Goal: Task Accomplishment & Management: Complete application form

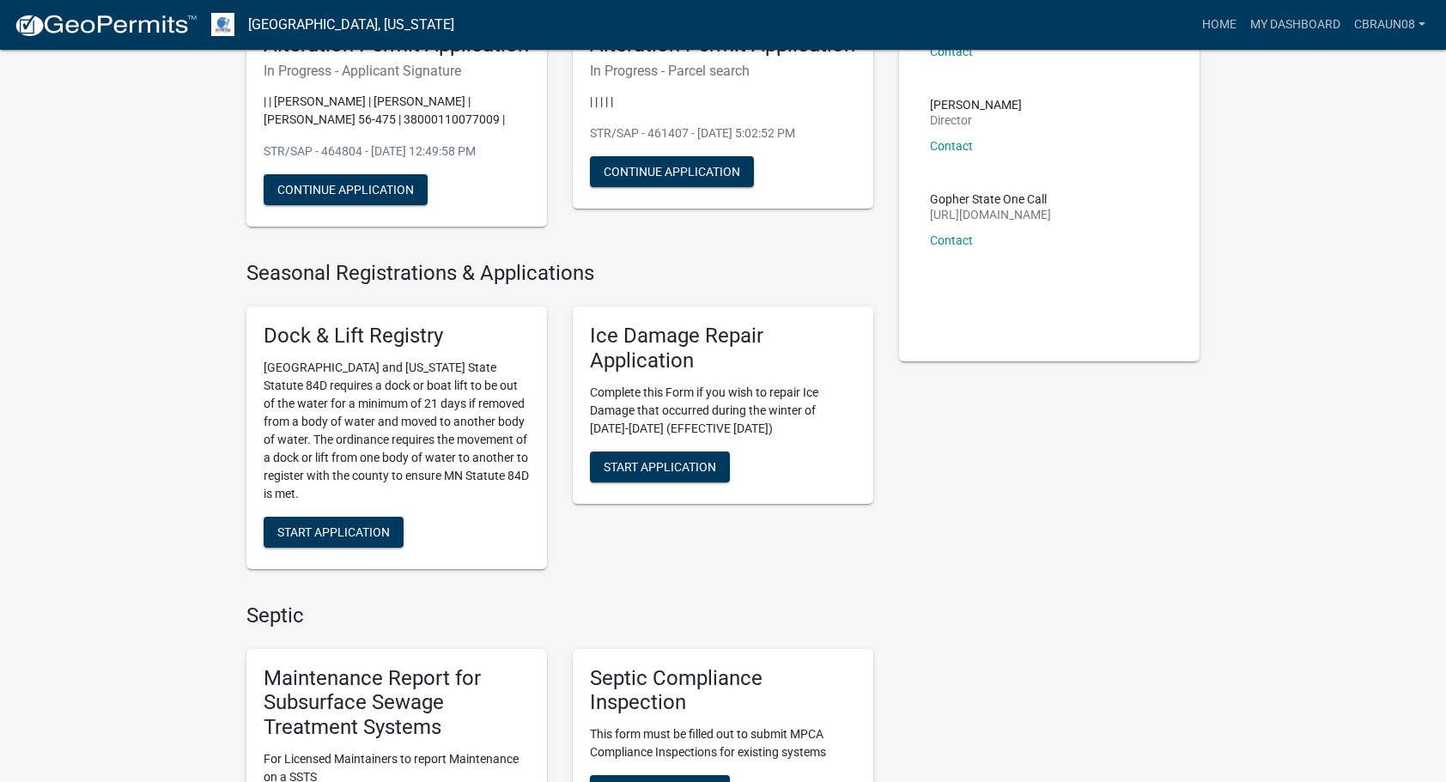
scroll to position [204, 0]
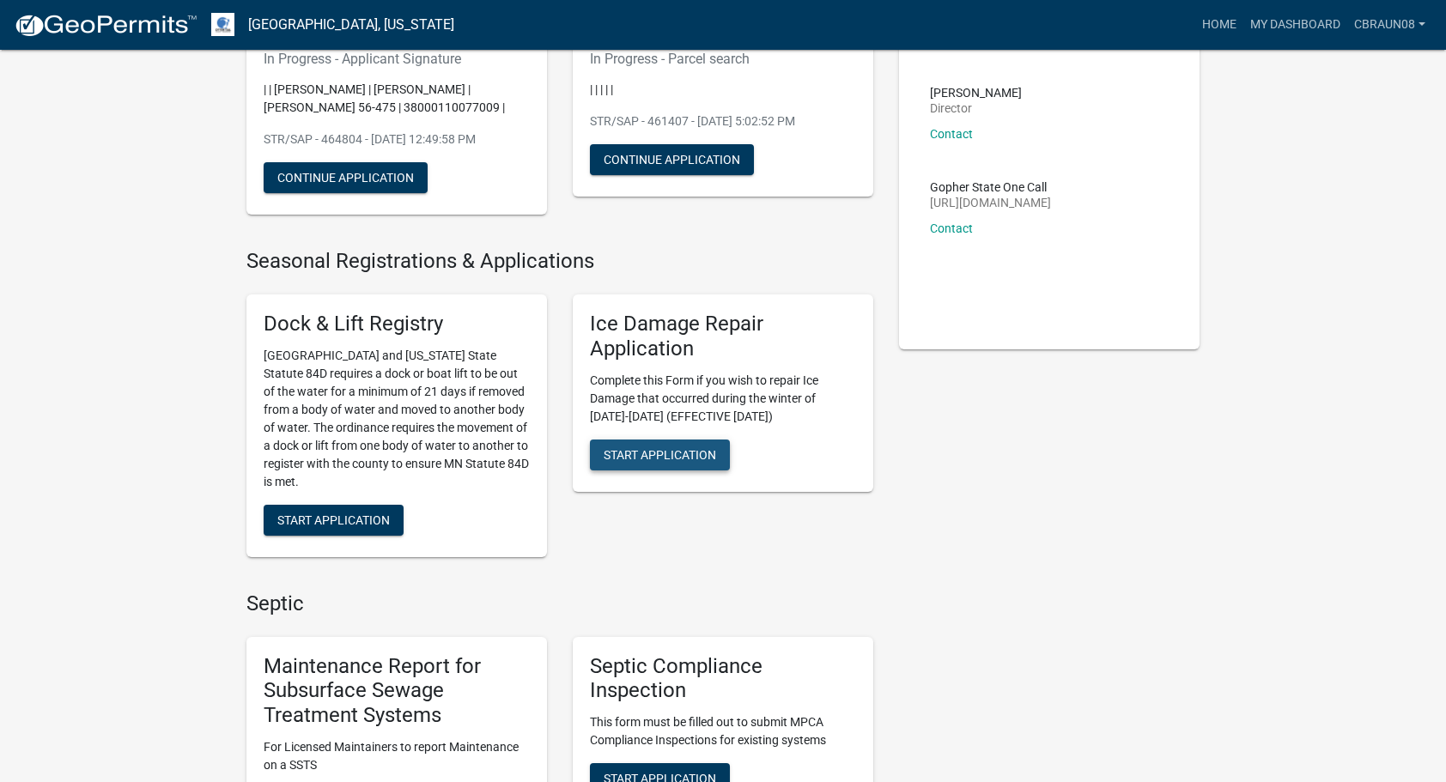
click at [669, 452] on span "Start Application" at bounding box center [660, 454] width 113 height 14
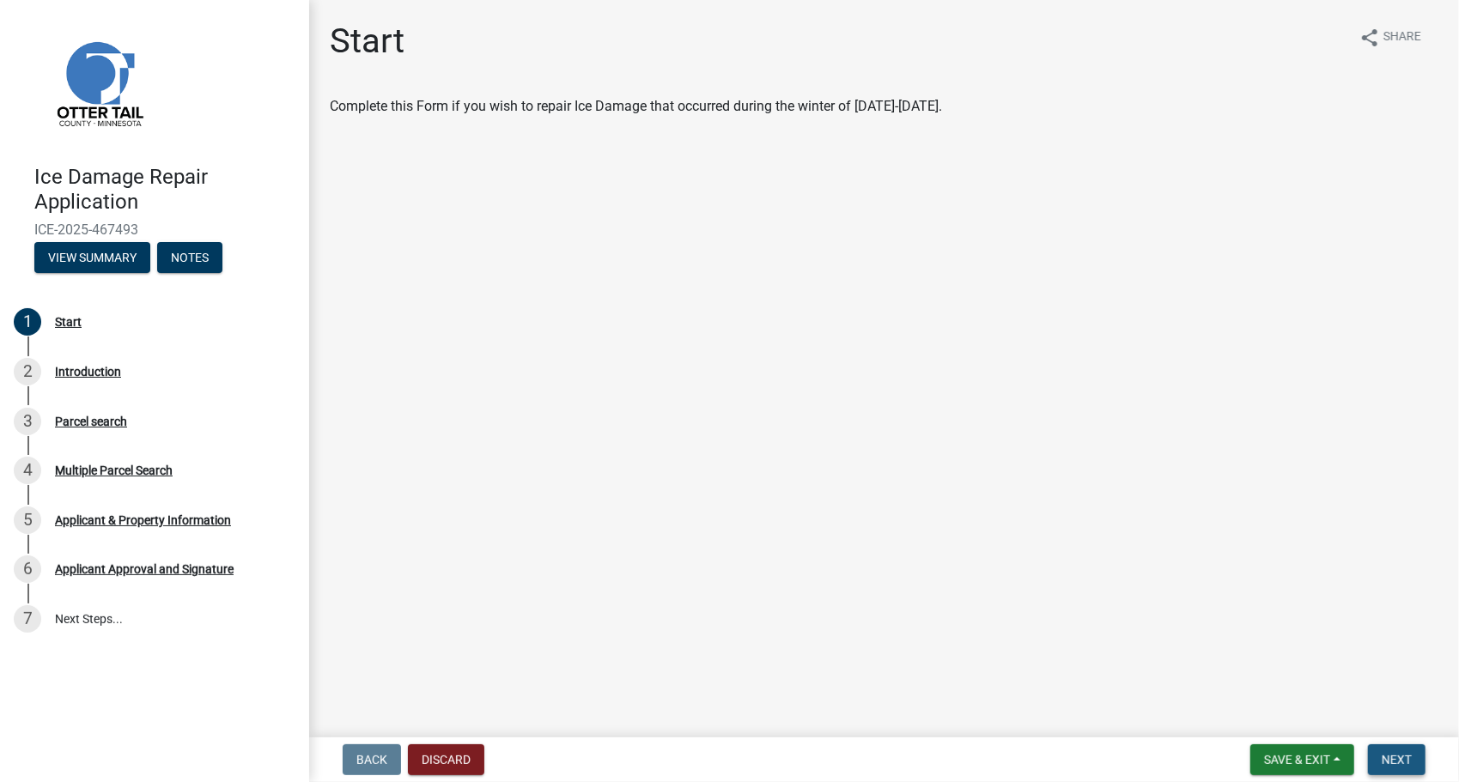
click at [1406, 751] on button "Next" at bounding box center [1397, 760] width 58 height 31
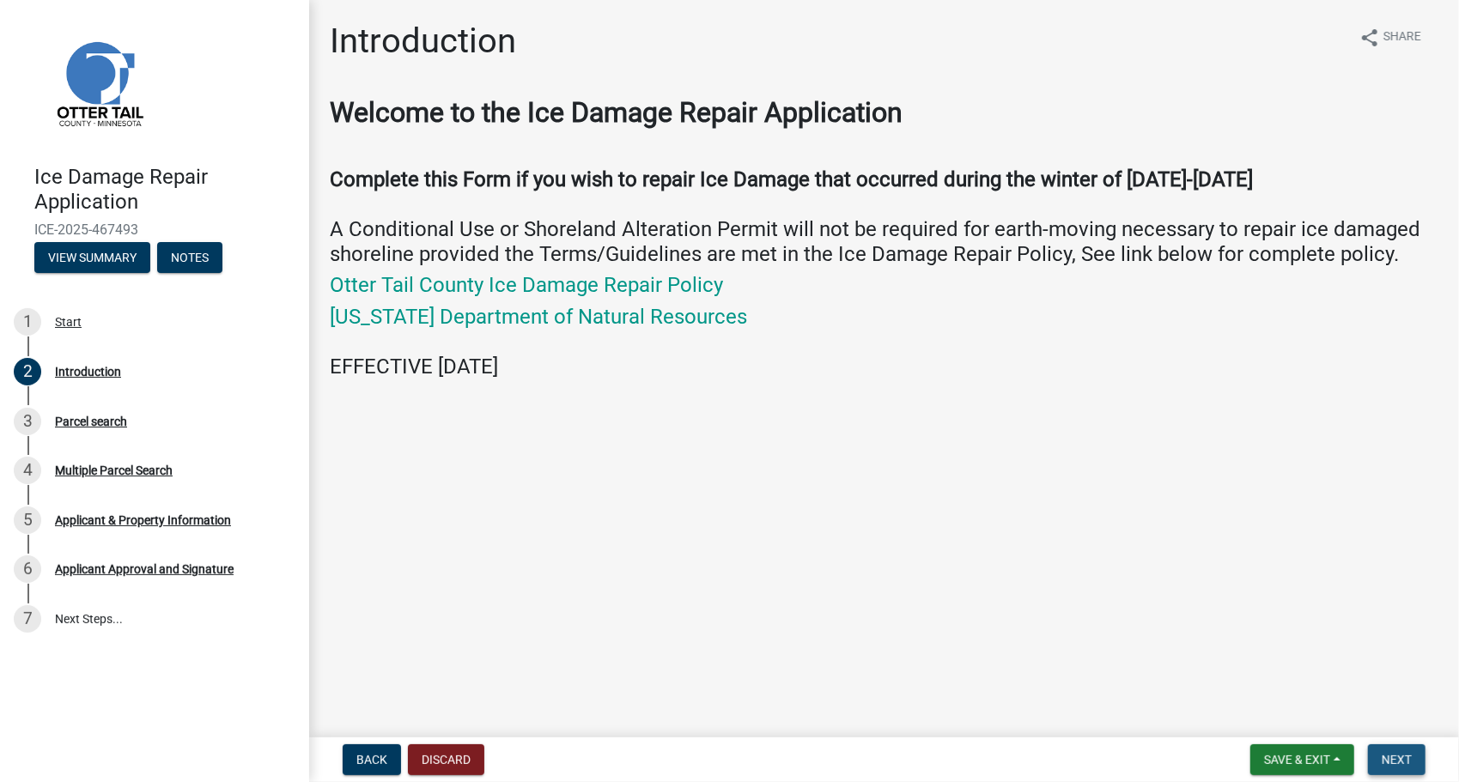
click at [1399, 763] on span "Next" at bounding box center [1397, 760] width 30 height 14
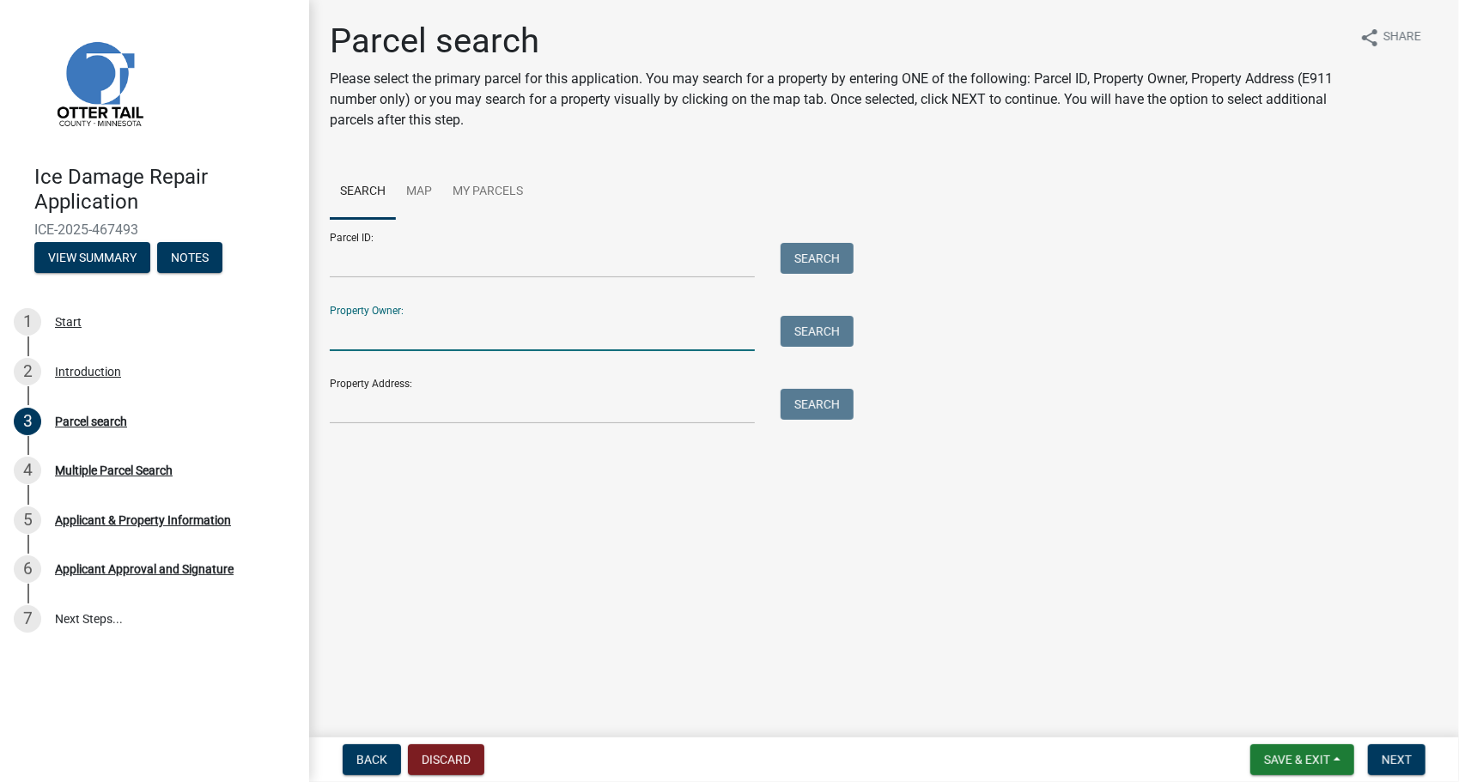
click at [652, 337] on input "Property Owner:" at bounding box center [542, 333] width 425 height 35
type input "[PERSON_NAME]"
type input "[STREET_ADDRESS][PERSON_NAME]"
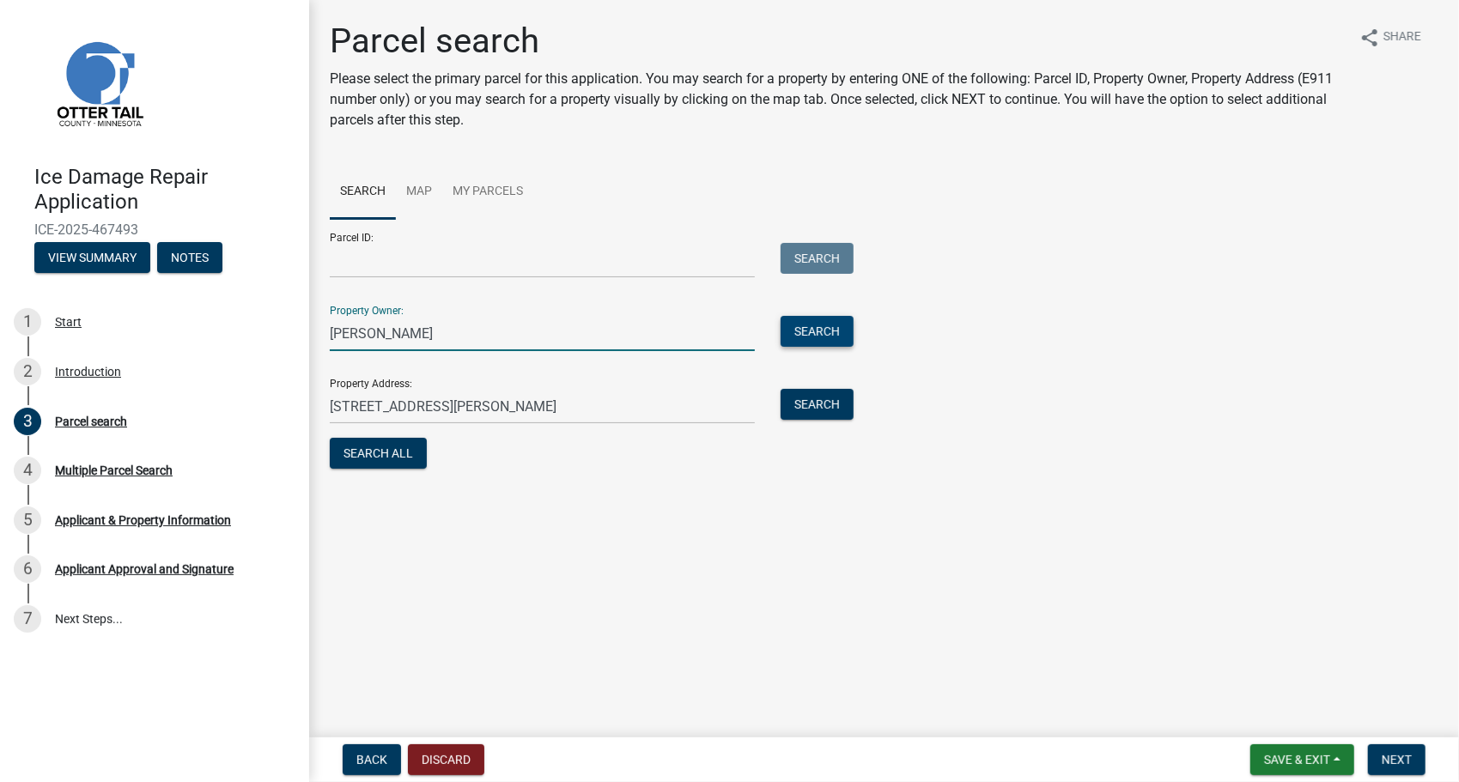
click at [829, 321] on button "Search" at bounding box center [817, 331] width 73 height 31
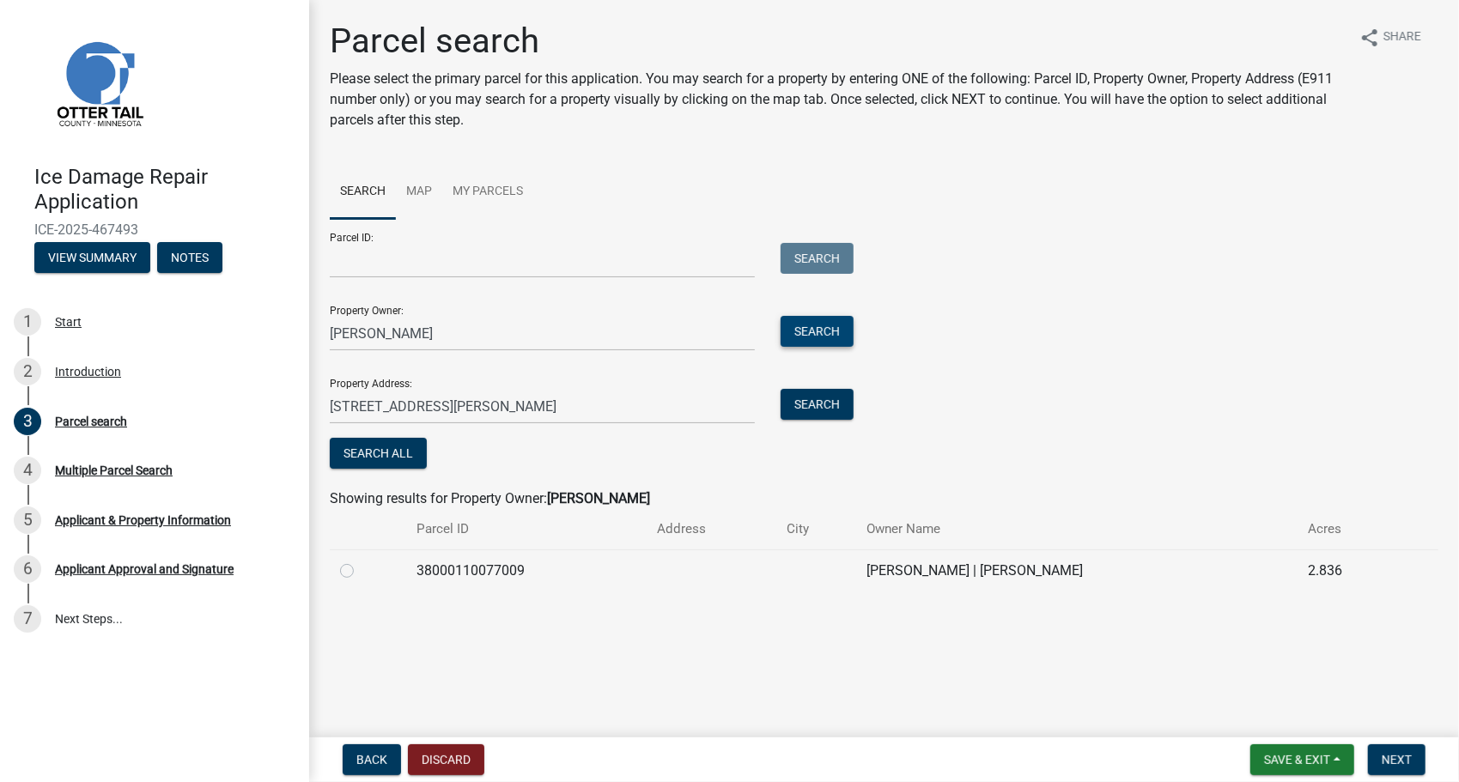
drag, startPoint x: 829, startPoint y: 321, endPoint x: 439, endPoint y: 651, distance: 510.7
click at [439, 651] on main "Parcel search Please select the primary parcel for this application. You may se…" at bounding box center [884, 365] width 1150 height 731
click at [361, 561] on label at bounding box center [361, 561] width 0 height 0
click at [361, 572] on input "radio" at bounding box center [366, 566] width 11 height 11
radio input "true"
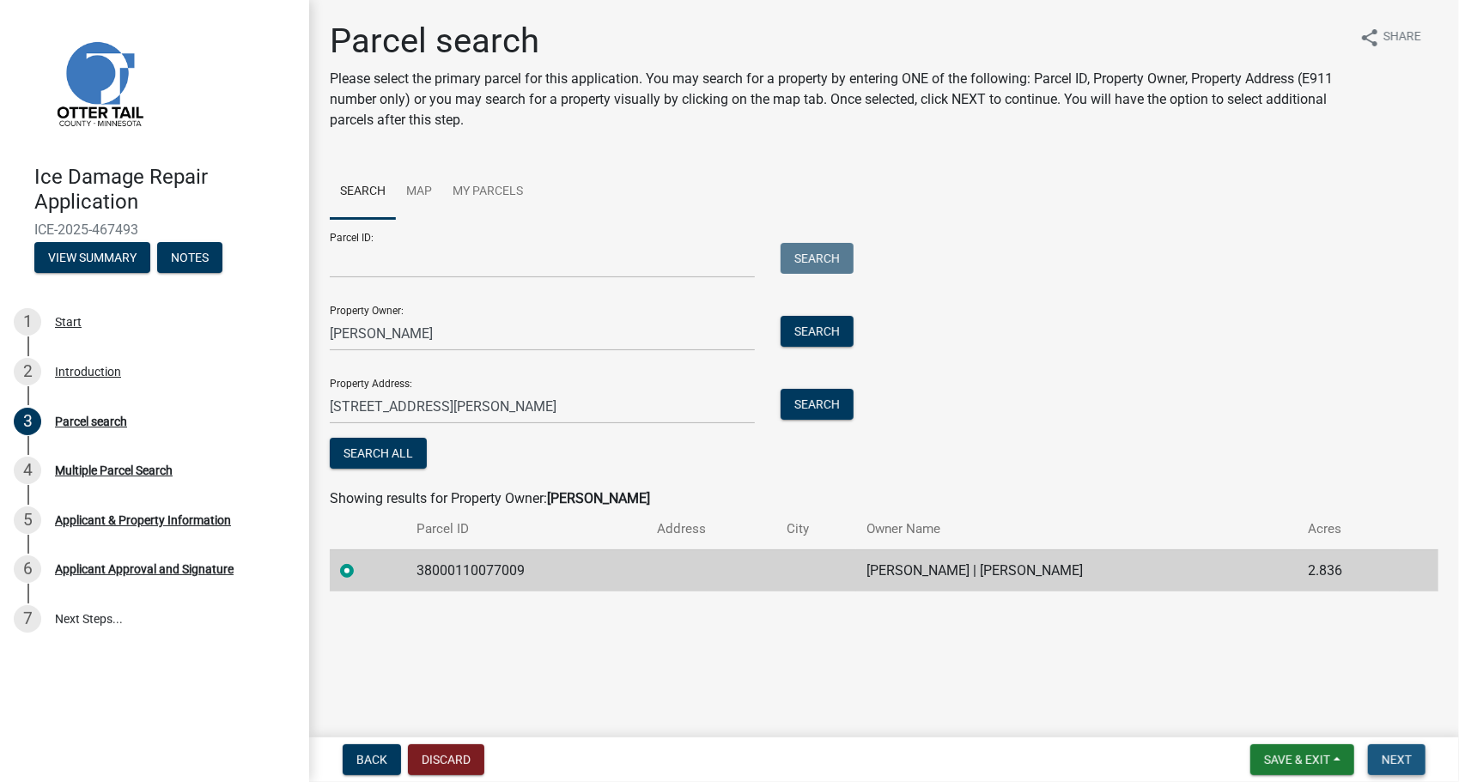
click at [1396, 747] on button "Next" at bounding box center [1397, 760] width 58 height 31
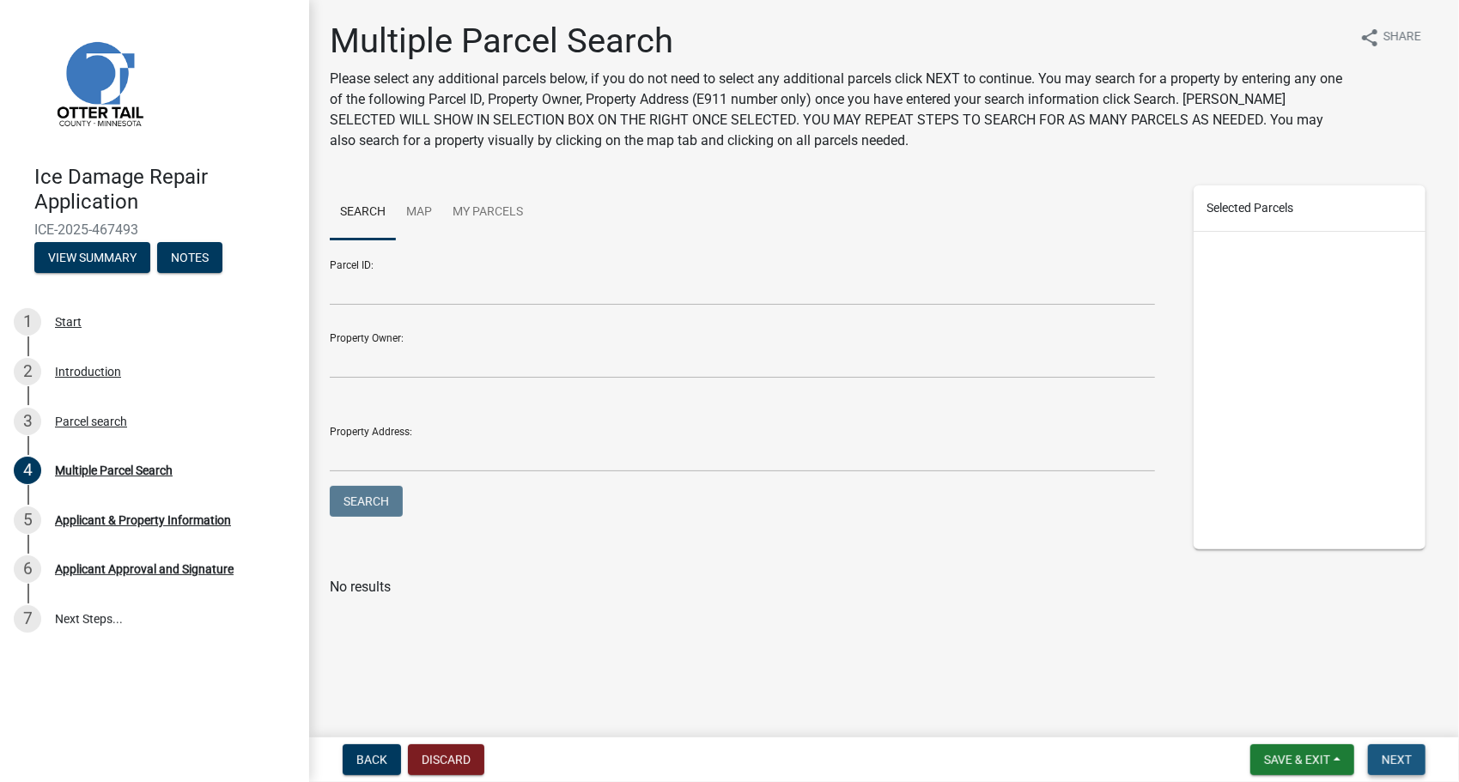
click at [1402, 755] on span "Next" at bounding box center [1397, 760] width 30 height 14
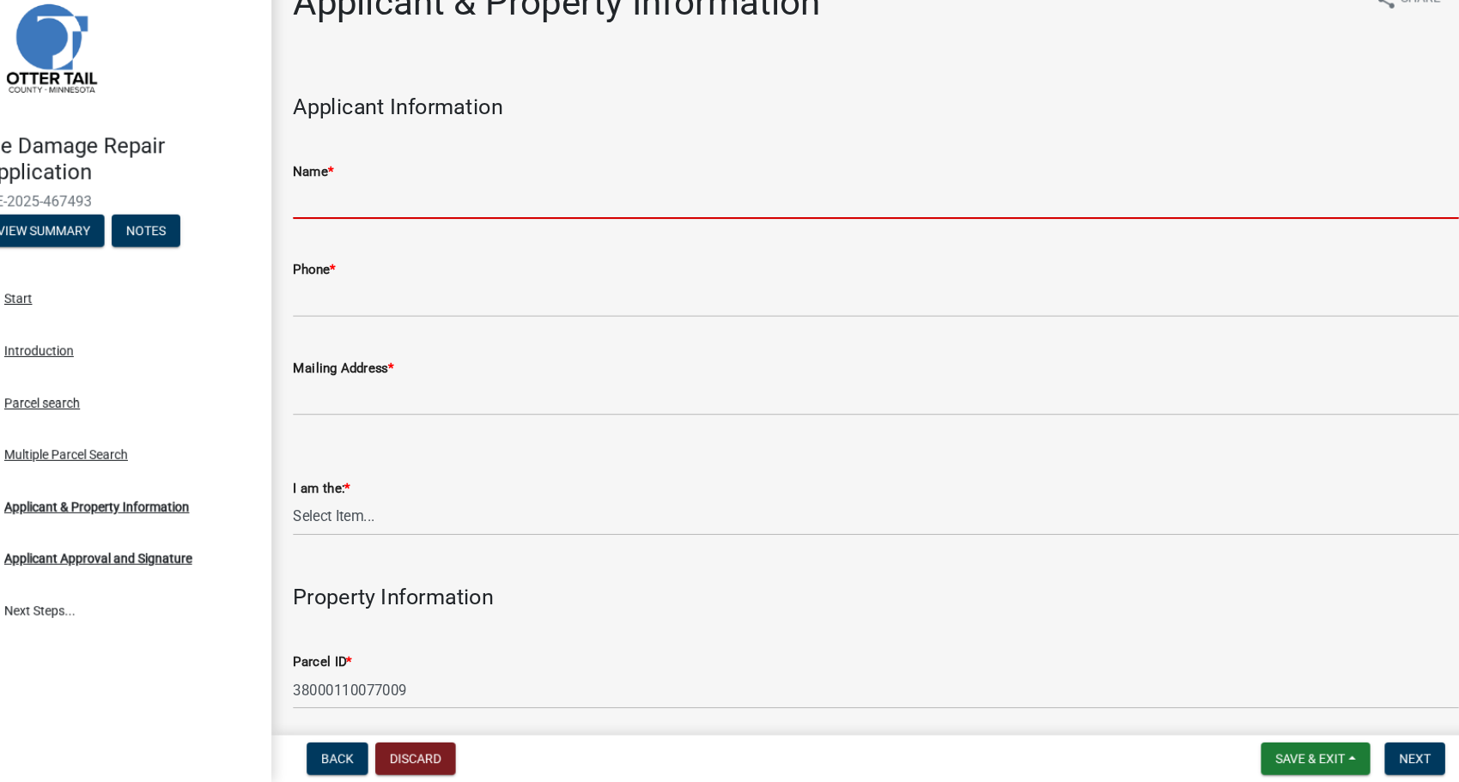
click at [691, 234] on input "Name *" at bounding box center [884, 228] width 1109 height 35
type input "[PERSON_NAME]"
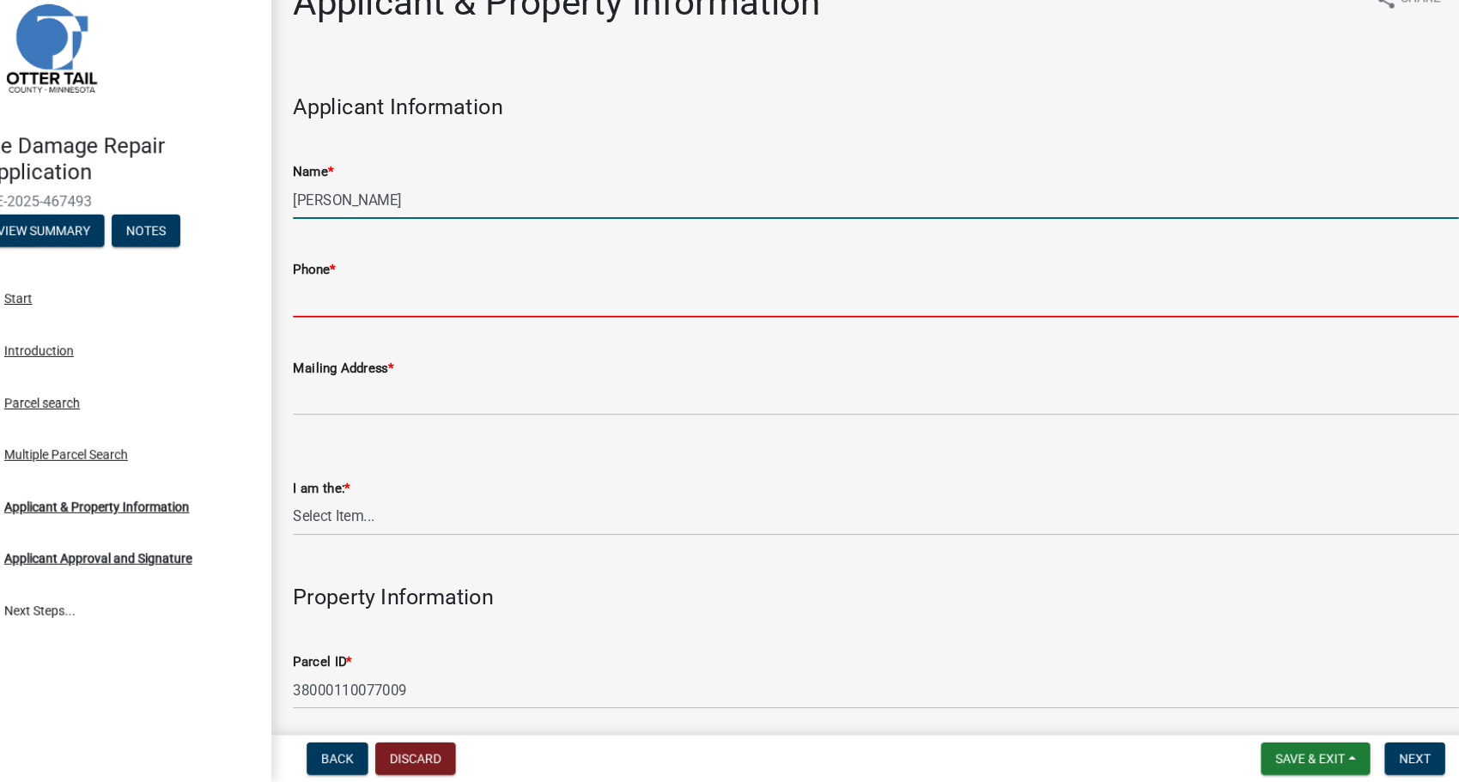
type input "7016407968"
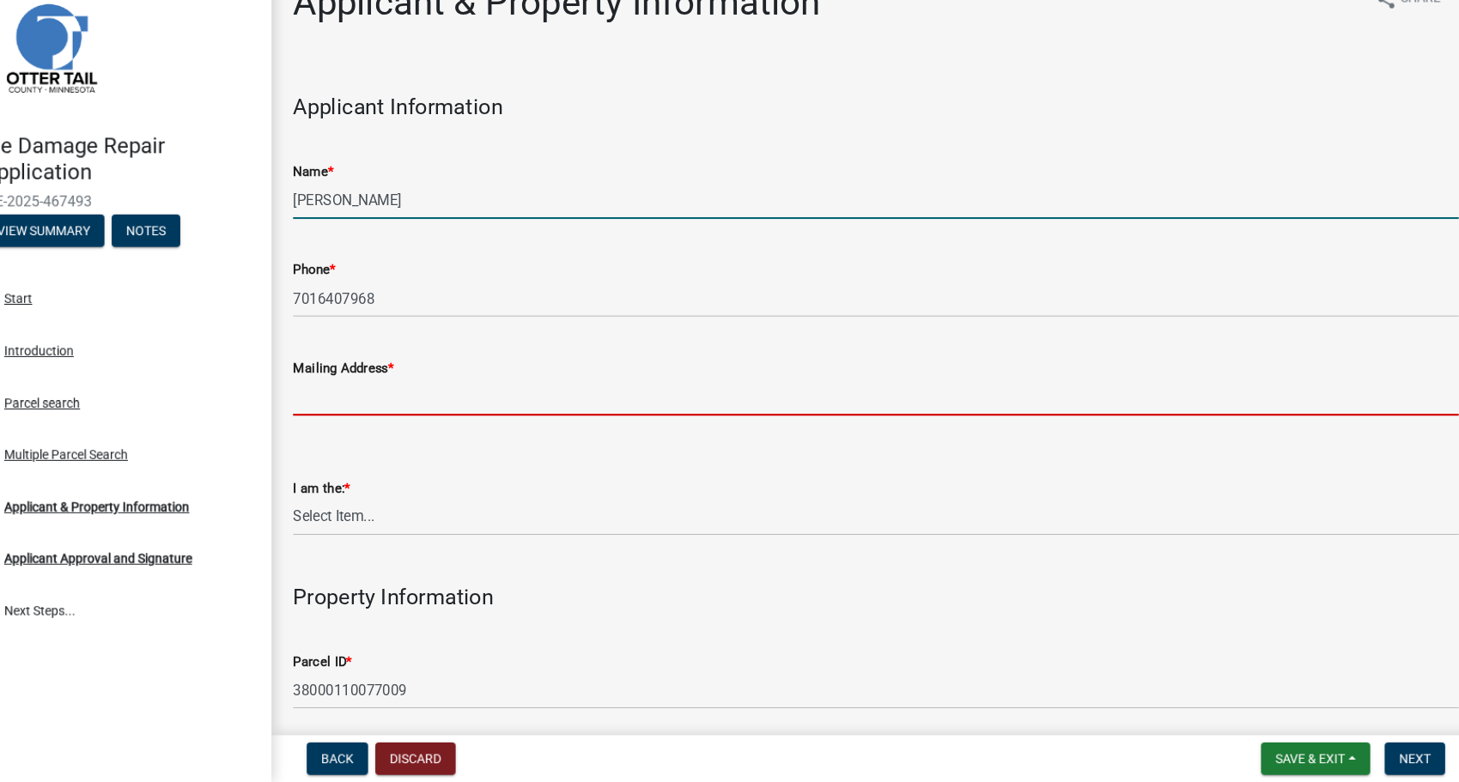
type input "[STREET_ADDRESS][PERSON_NAME]"
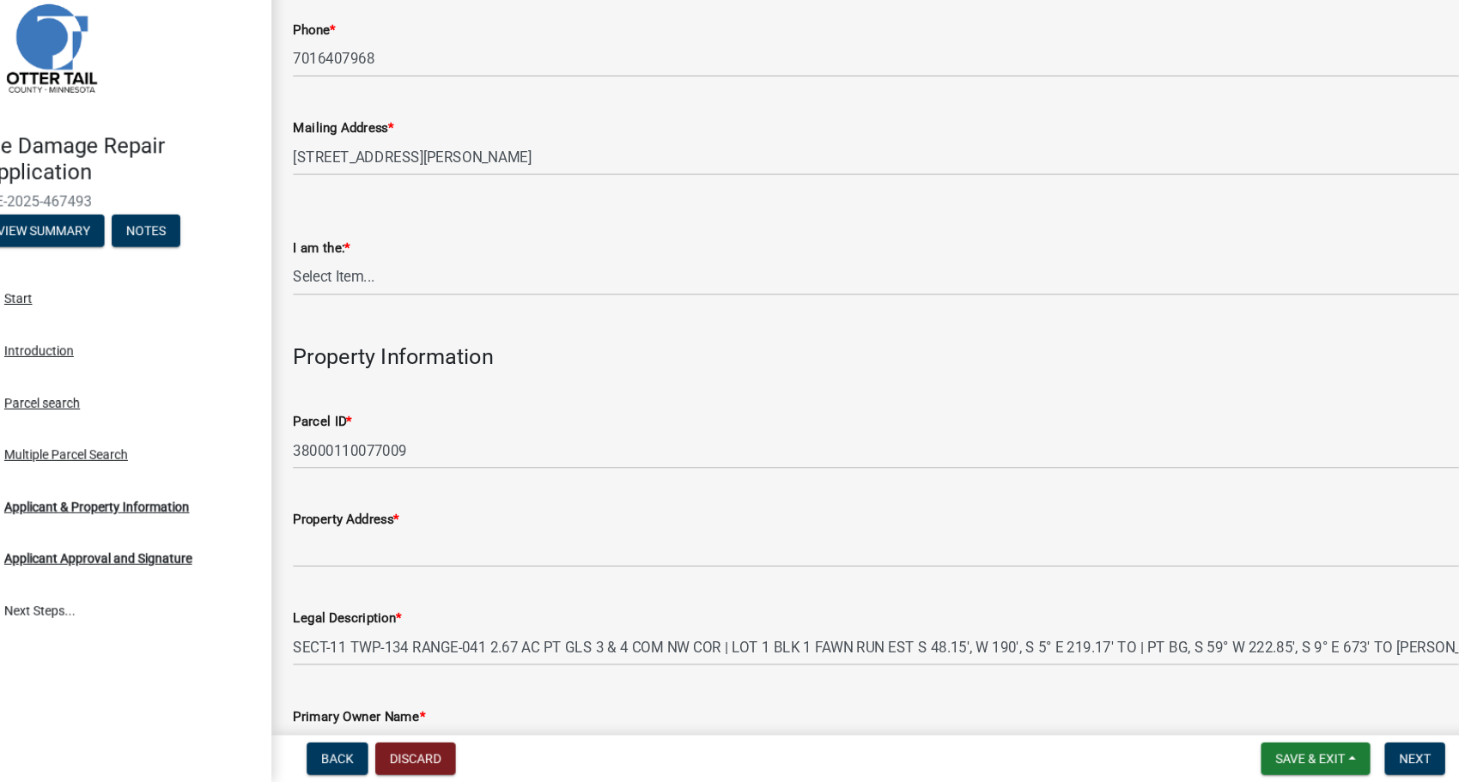
scroll to position [237, 0]
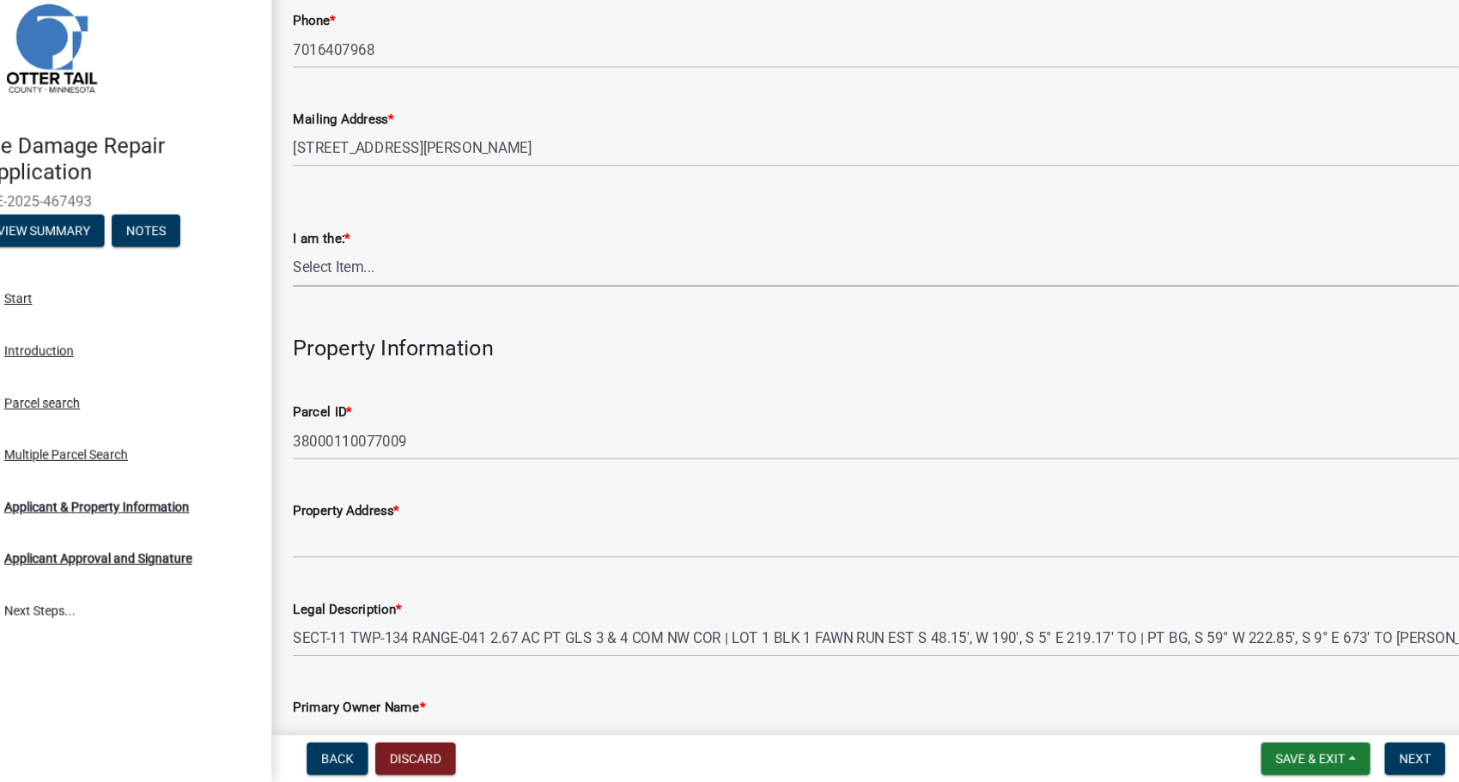
click at [475, 287] on select "Select Item... Property Owner Contractor Agent for Owner" at bounding box center [884, 293] width 1109 height 35
click at [330, 276] on select "Select Item... Property Owner Contractor Agent for Owner" at bounding box center [884, 293] width 1109 height 35
select select "95b8dca0-6b07-48ad-8101-9830302f6be3"
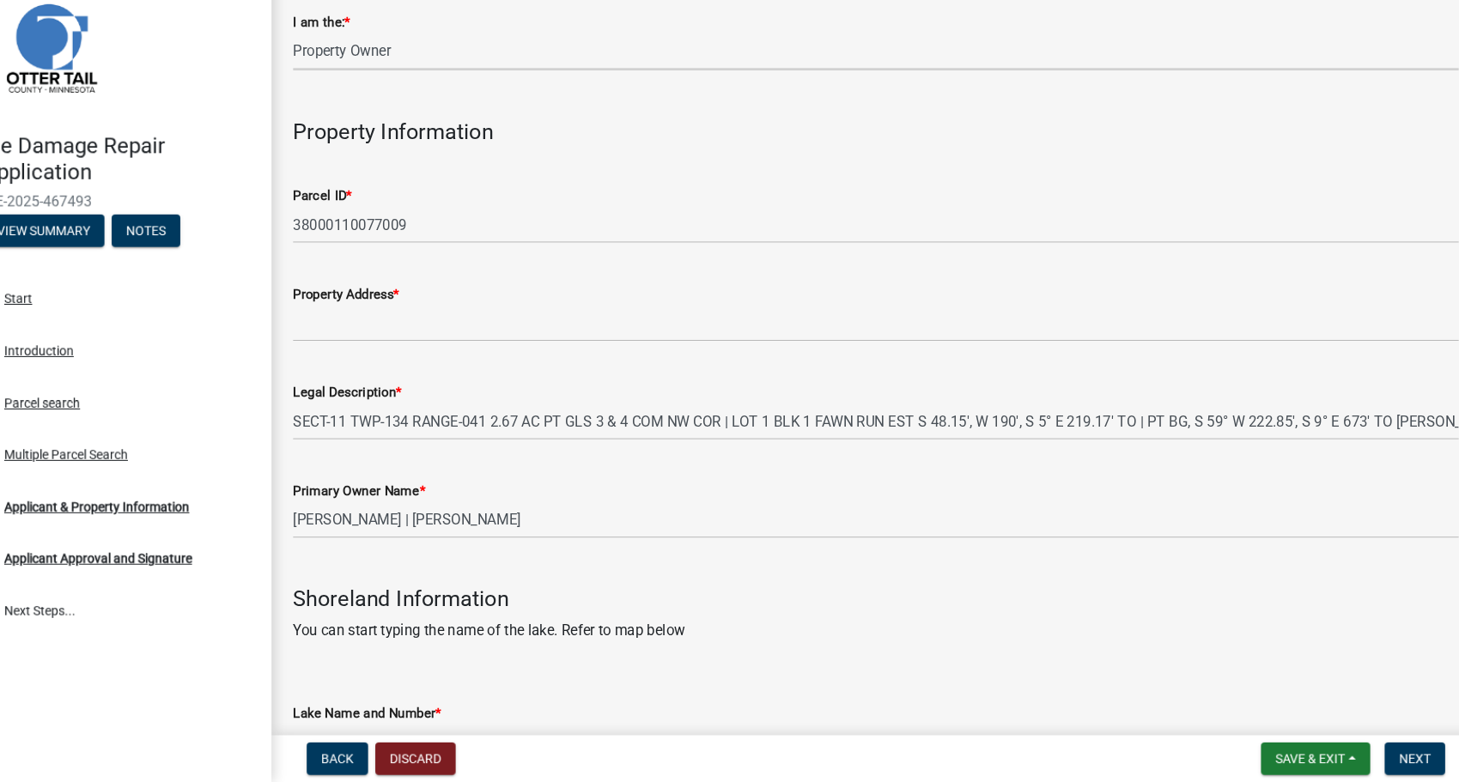
scroll to position [453, 0]
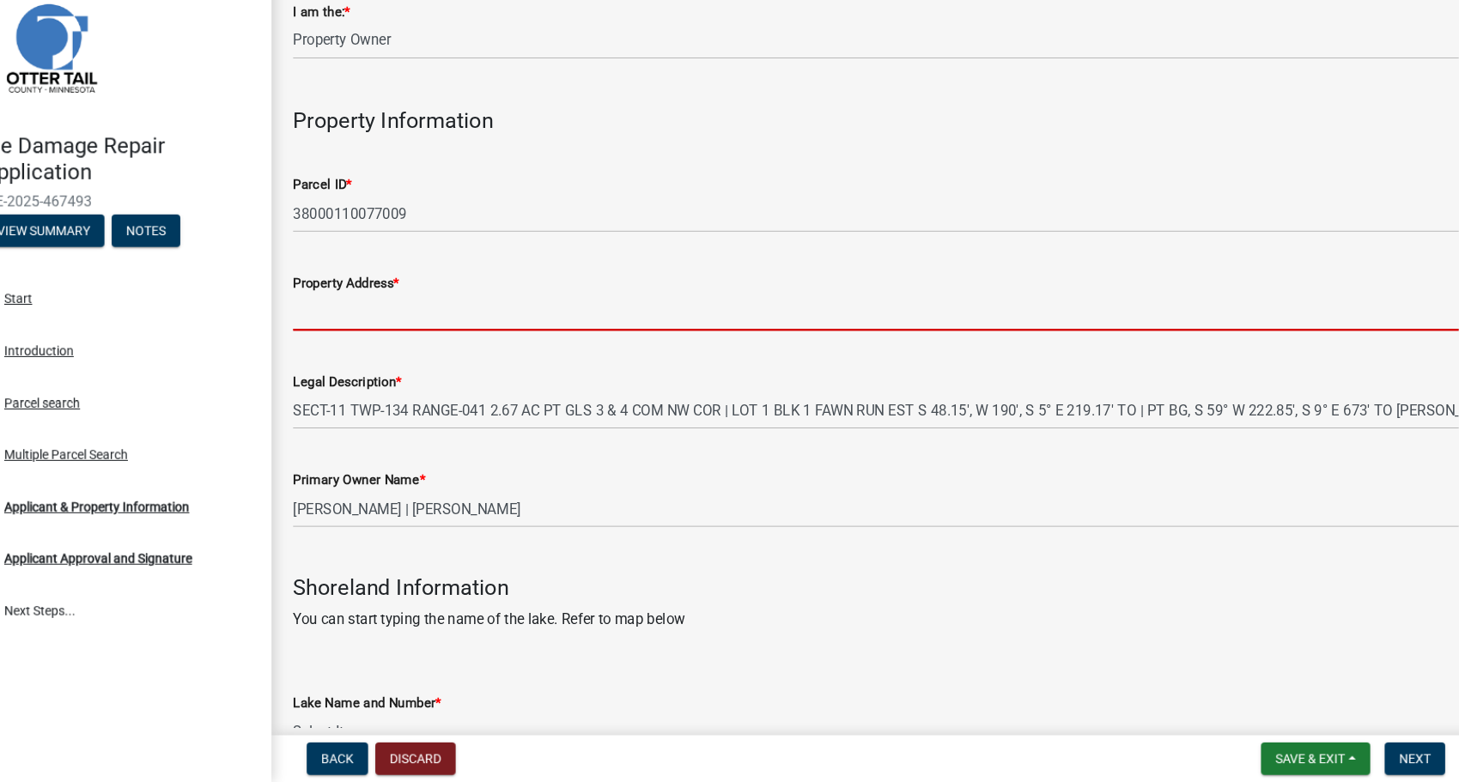
click at [453, 337] on input "Property Address *" at bounding box center [884, 335] width 1109 height 35
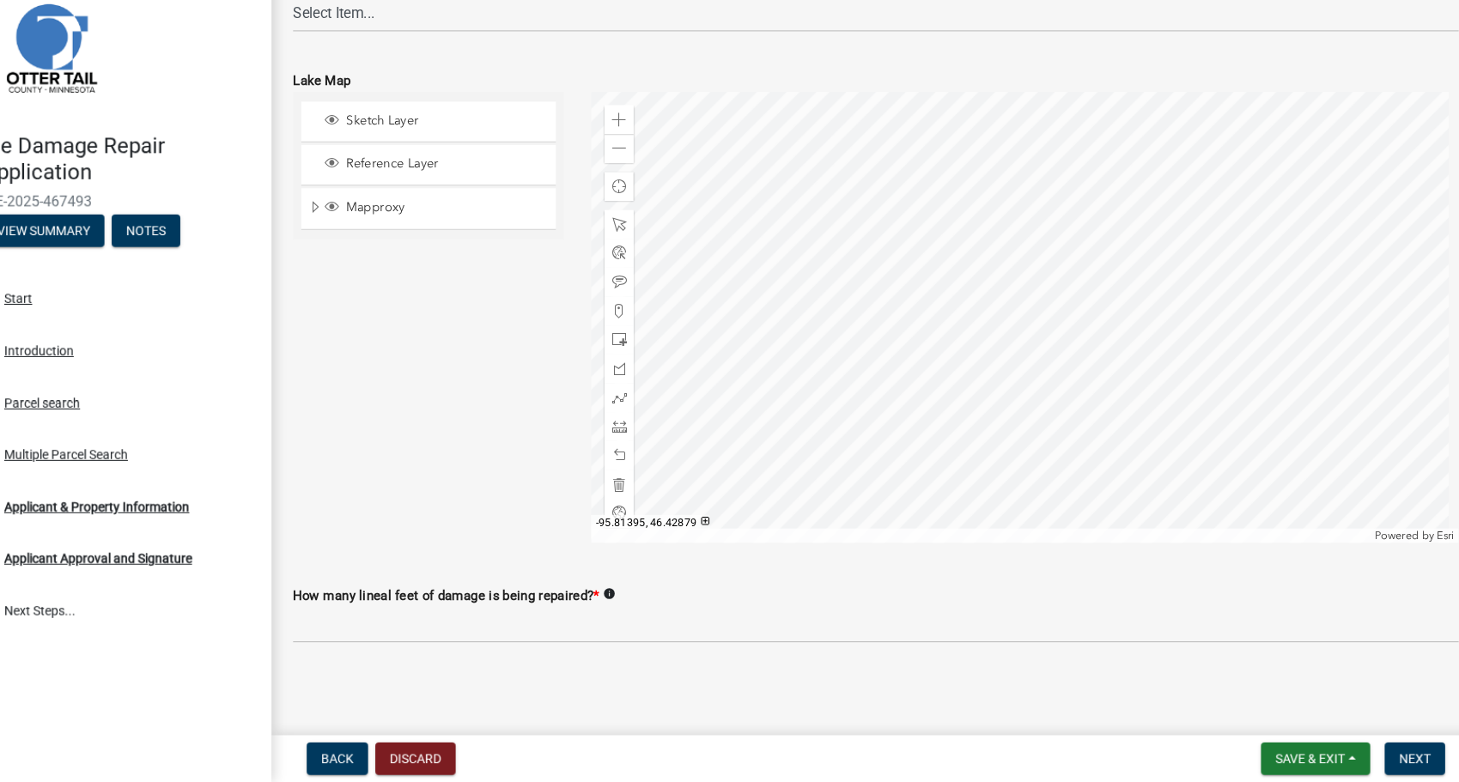
scroll to position [1138, 0]
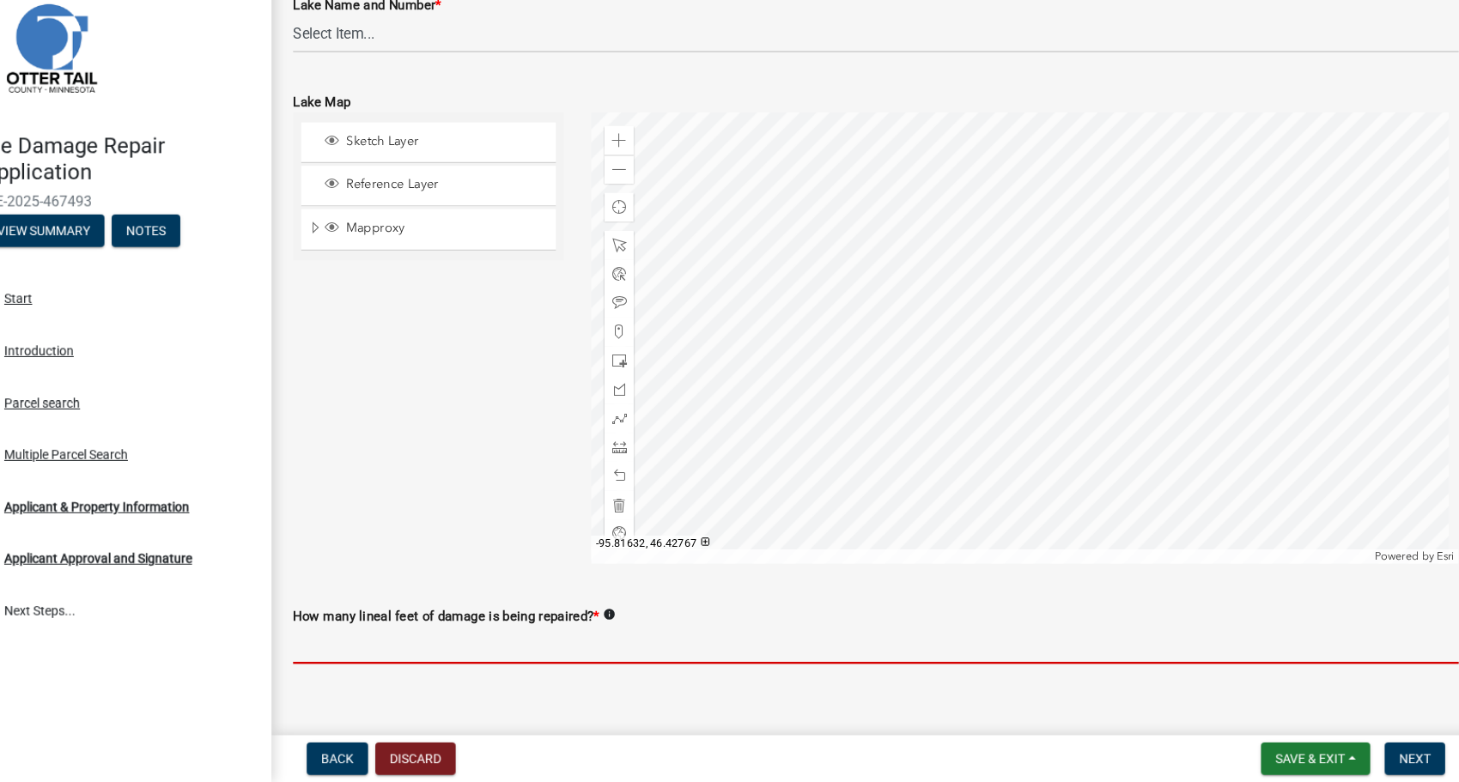
click at [981, 635] on input "text" at bounding box center [884, 652] width 1109 height 35
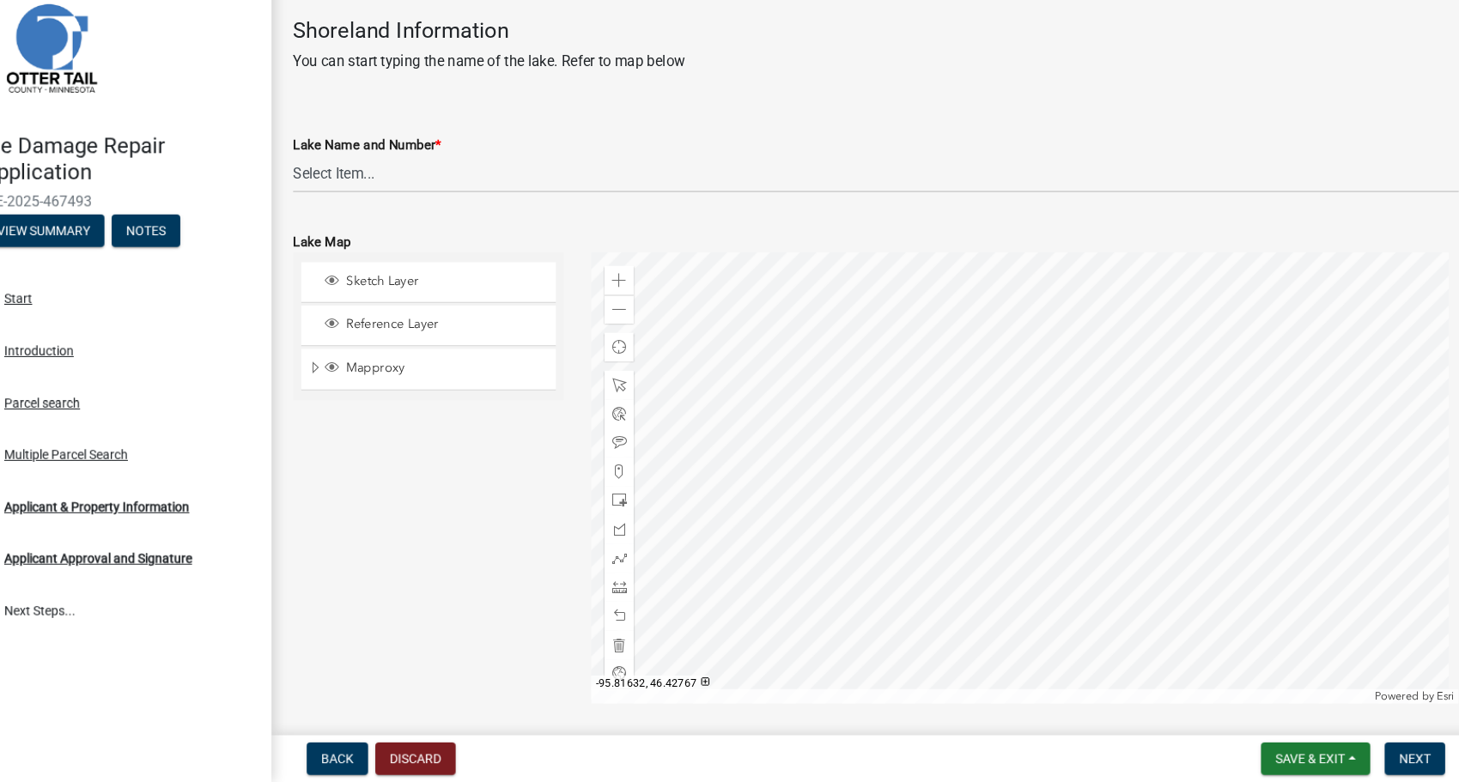
scroll to position [1004, 0]
type input "185"
click at [849, 210] on select "Select Item... None [PERSON_NAME] 56-031 [PERSON_NAME] 56-118 [PERSON_NAME] 56-…" at bounding box center [884, 204] width 1109 height 35
click at [330, 187] on select "Select Item... None [PERSON_NAME] 56-031 [PERSON_NAME] 56-118 [PERSON_NAME] 56-…" at bounding box center [884, 204] width 1109 height 35
select select "b85226d5-673a-420e-8869-9201c2f9c5db"
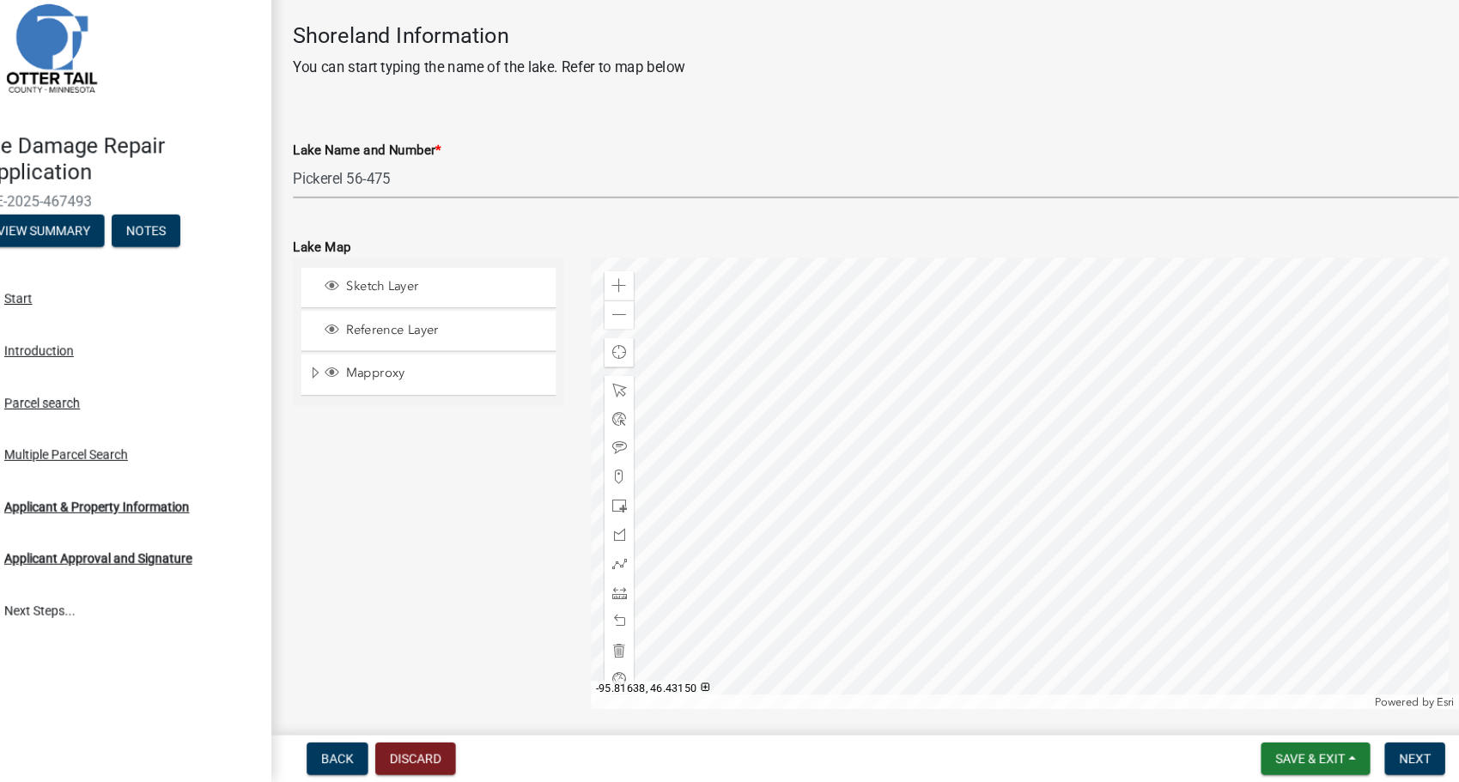
scroll to position [998, 0]
click at [351, 389] on span "Expand" at bounding box center [351, 395] width 14 height 16
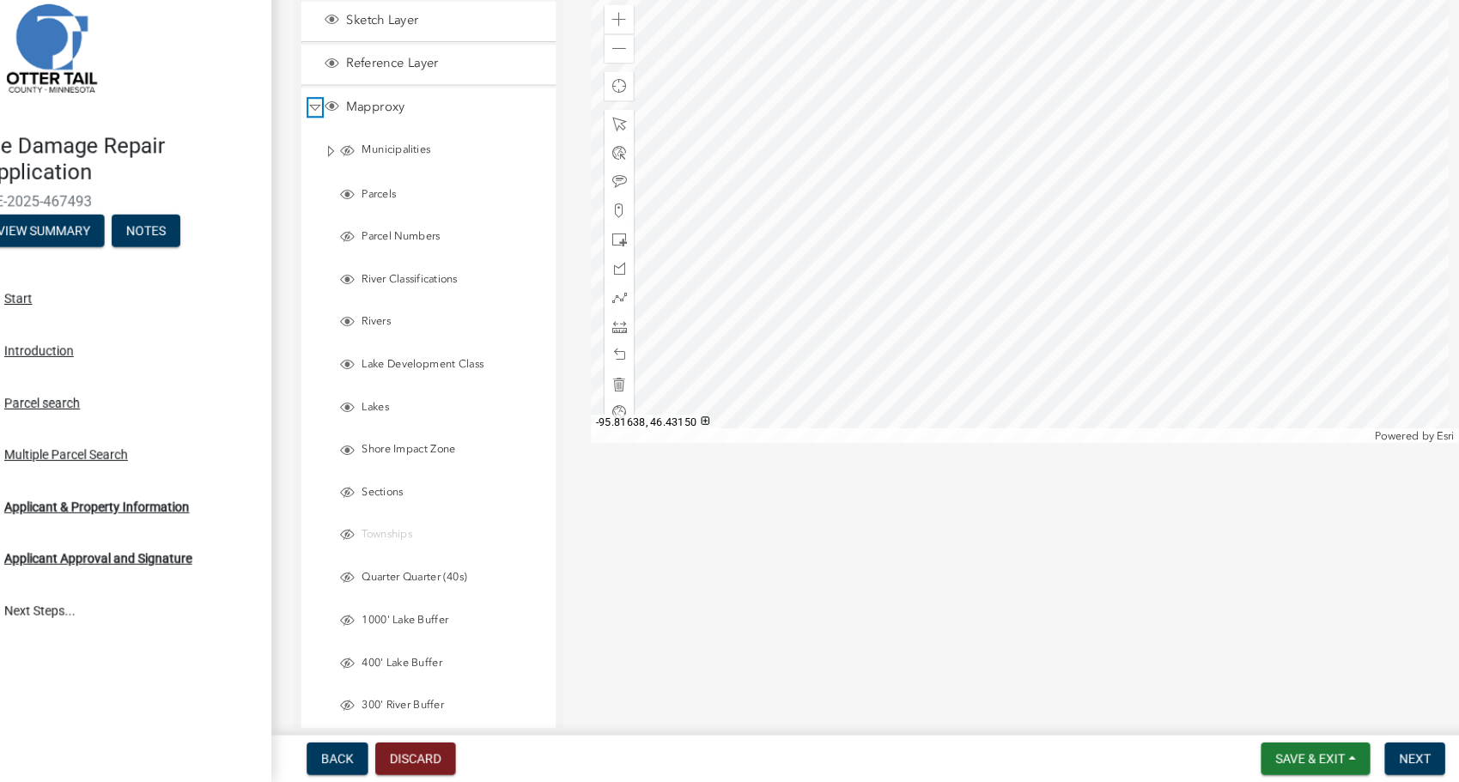
scroll to position [1256, 0]
click at [419, 416] on span "Lakes" at bounding box center [481, 423] width 181 height 14
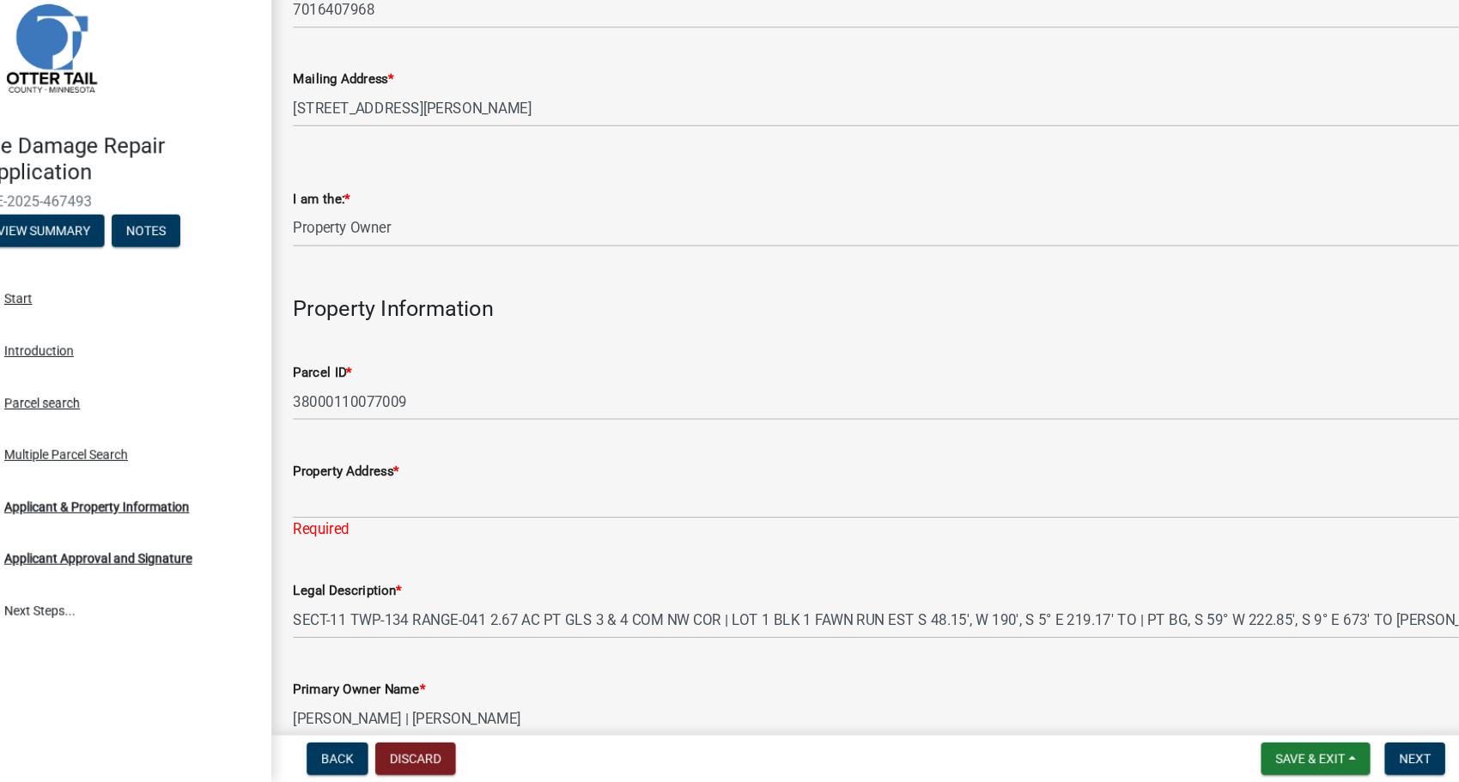
scroll to position [274, 0]
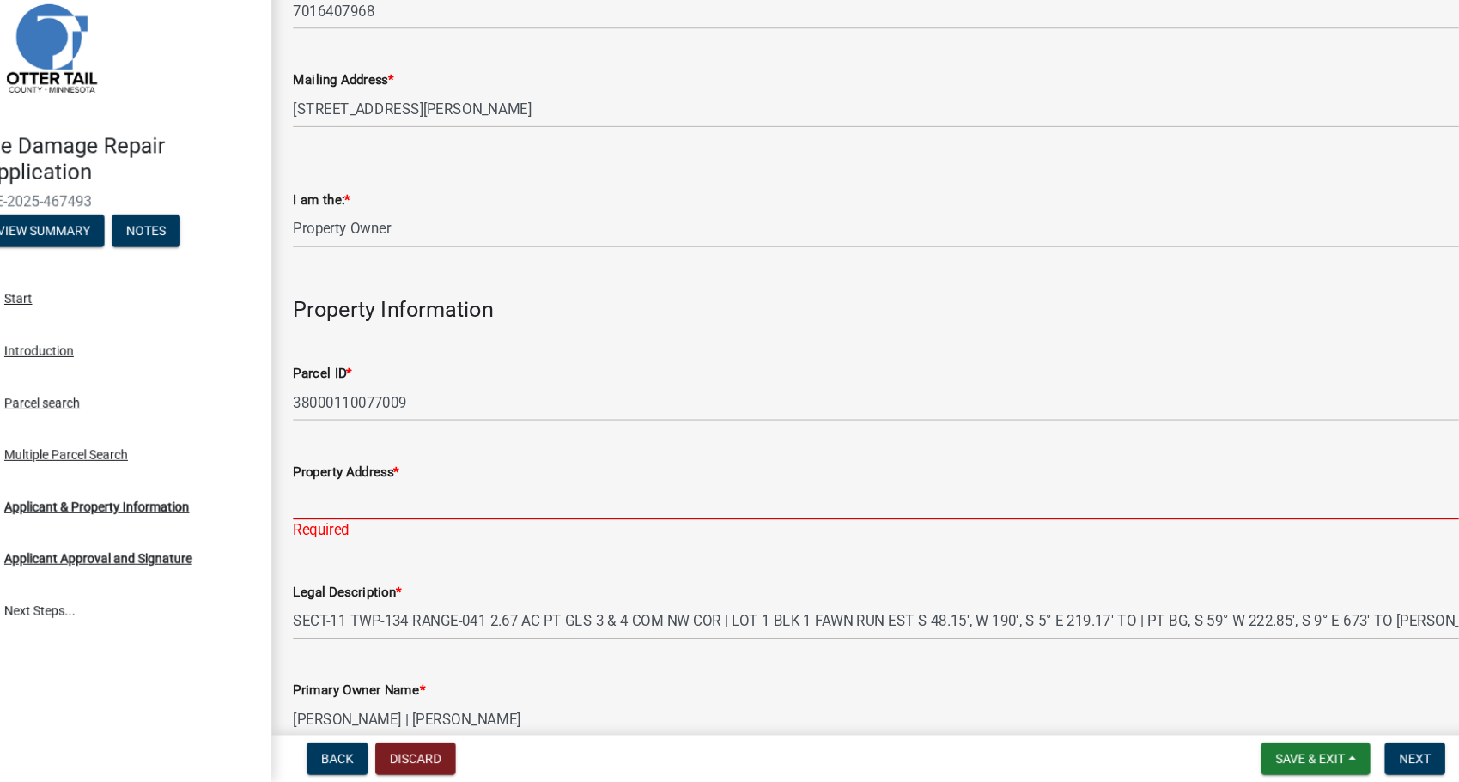
click at [446, 507] on input "Property Address *" at bounding box center [884, 514] width 1109 height 35
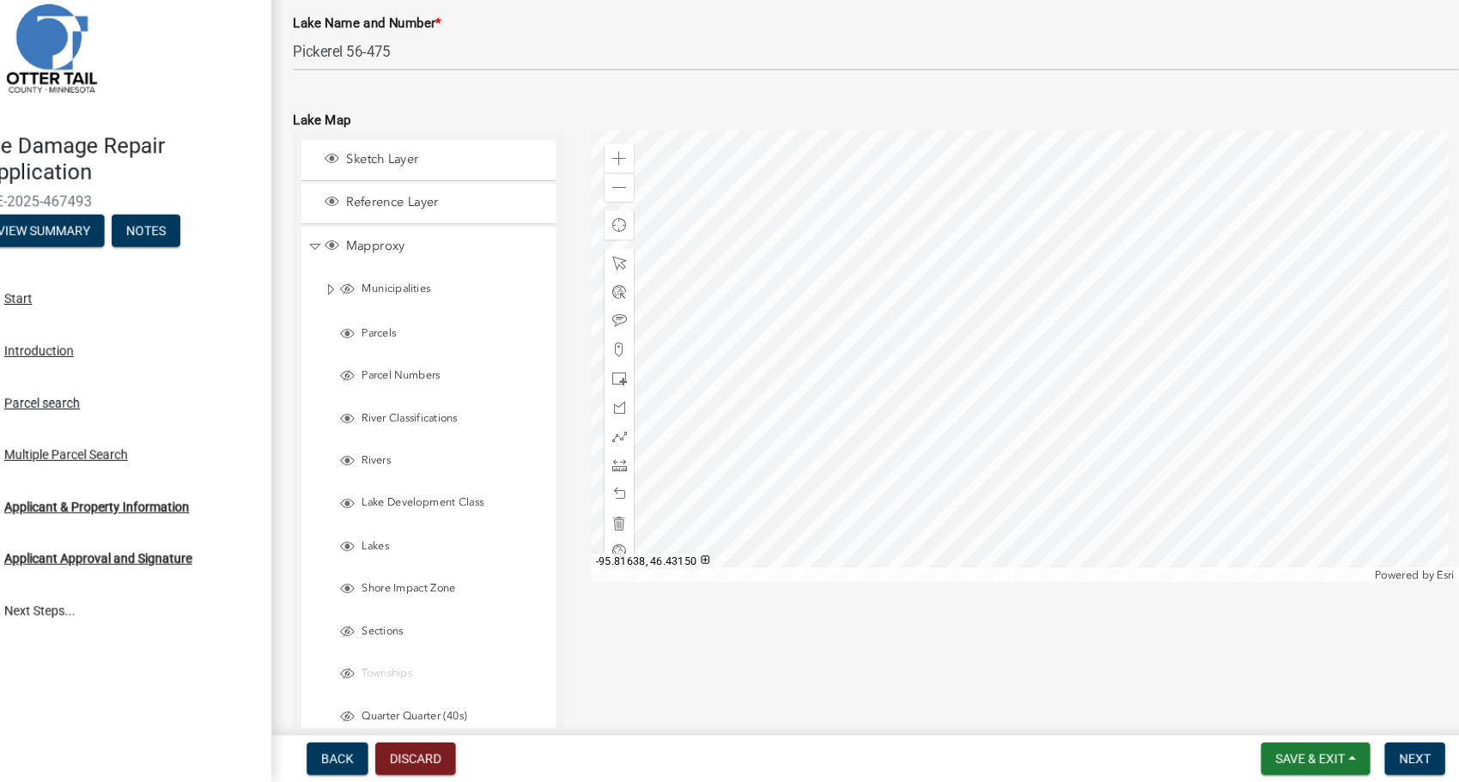
scroll to position [1097, 0]
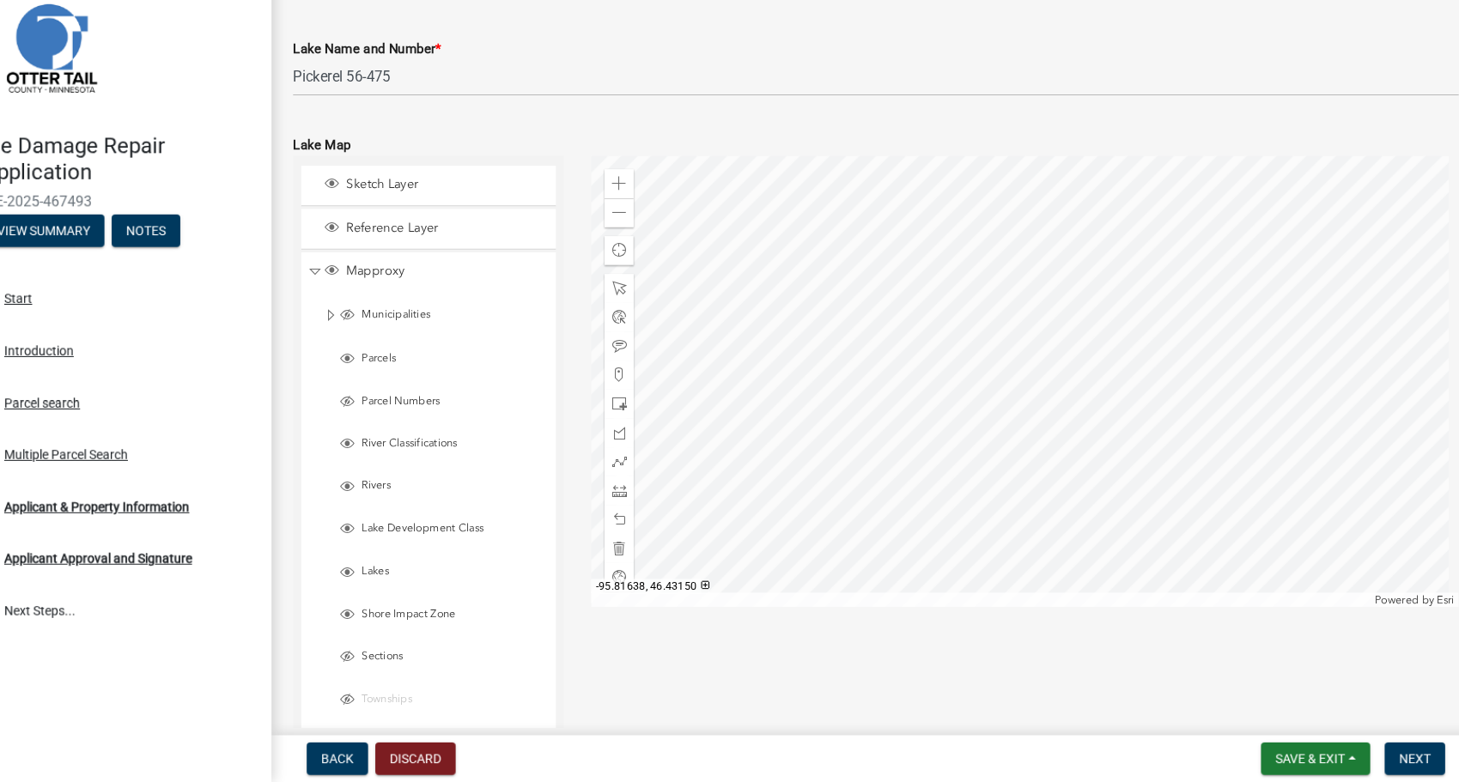
type input "[STREET_ADDRESS]"
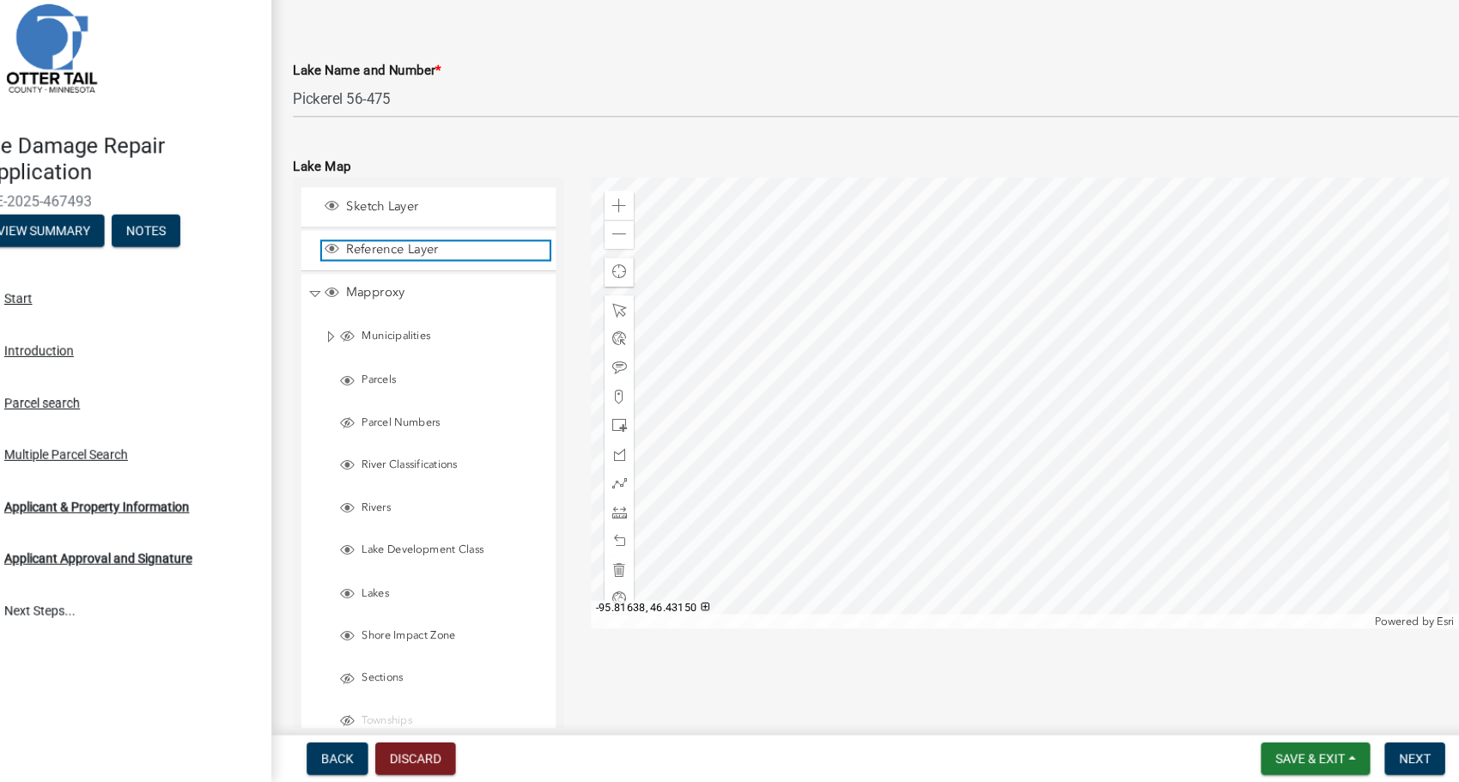
click at [459, 268] on div "Reference Layer" at bounding box center [465, 276] width 216 height 17
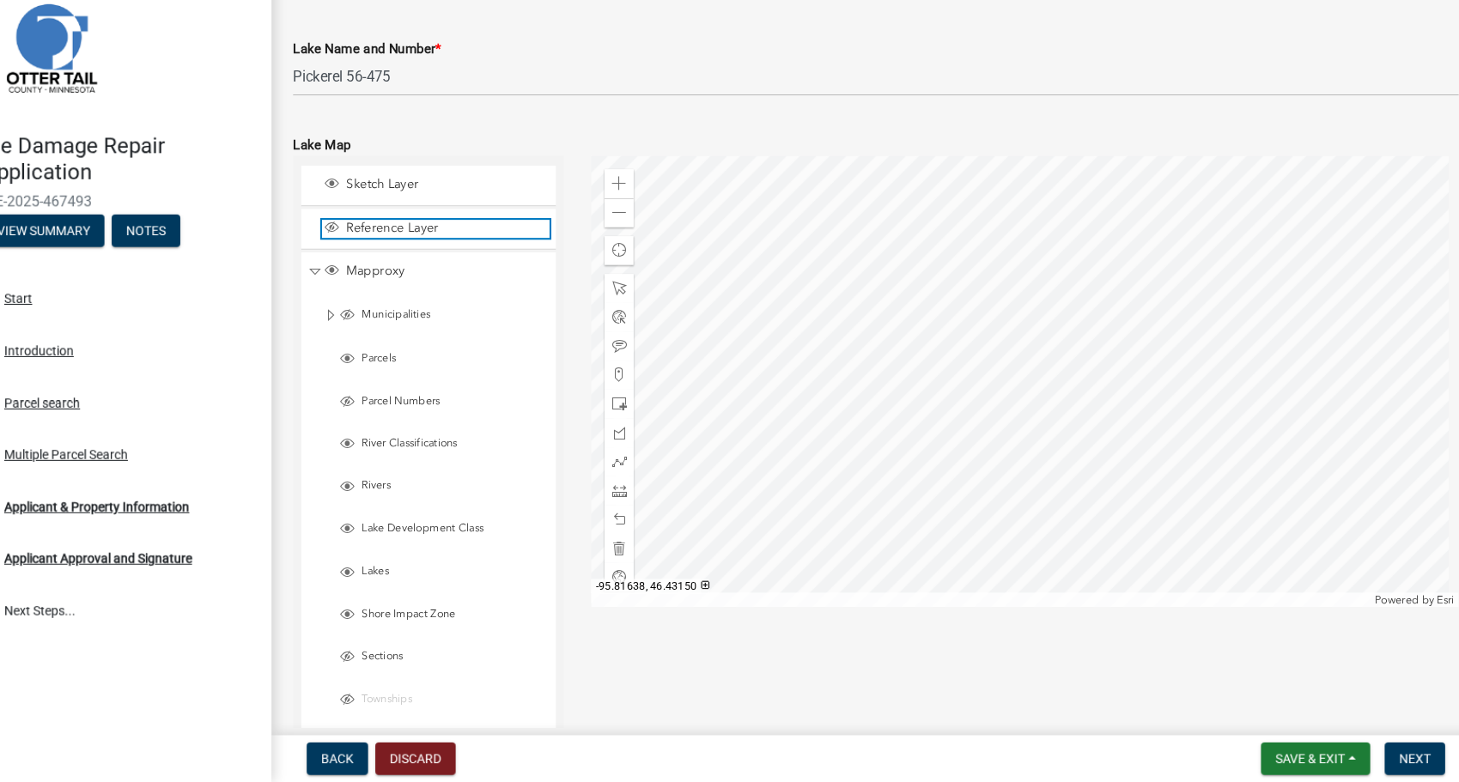
click at [459, 261] on div "Reference Layer" at bounding box center [465, 255] width 216 height 17
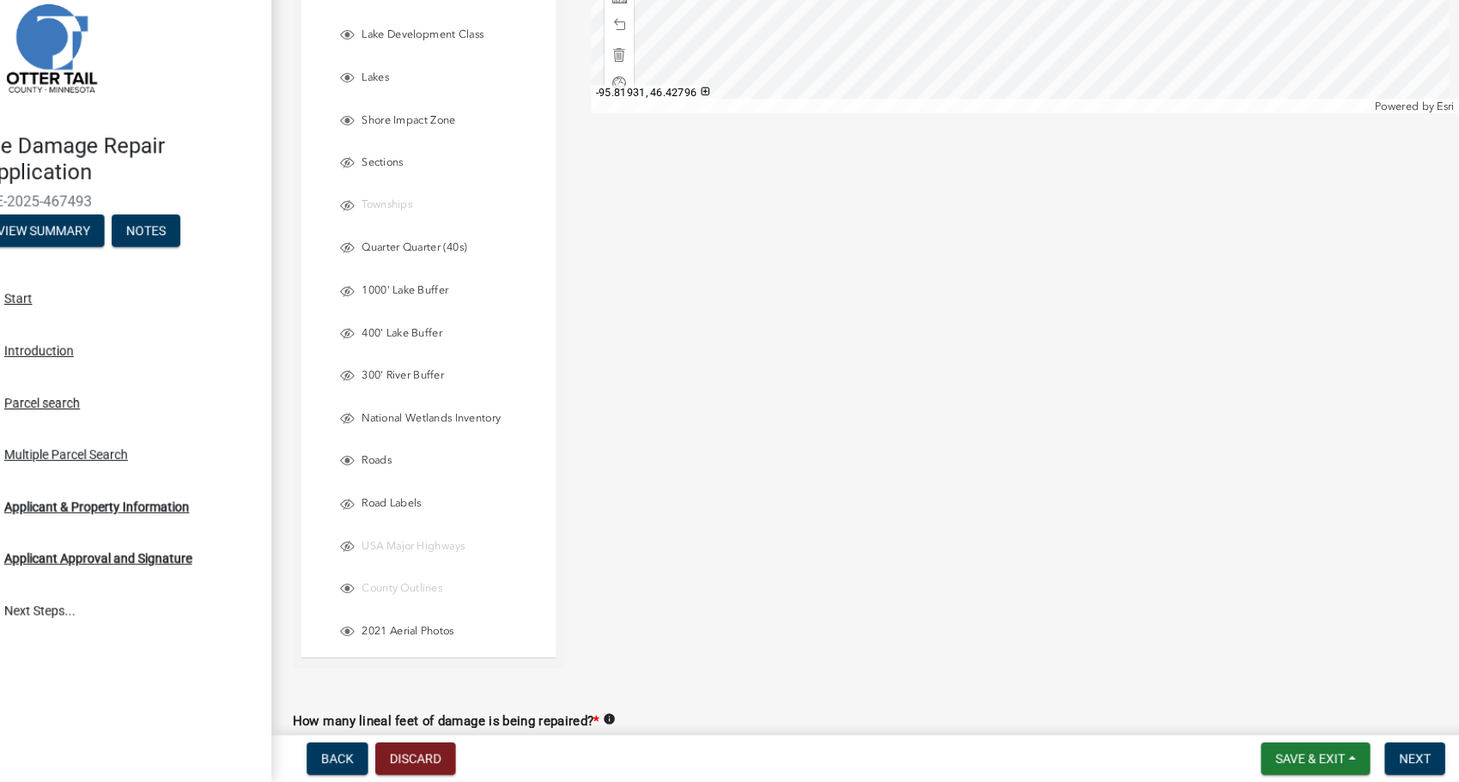
scroll to position [1663, 0]
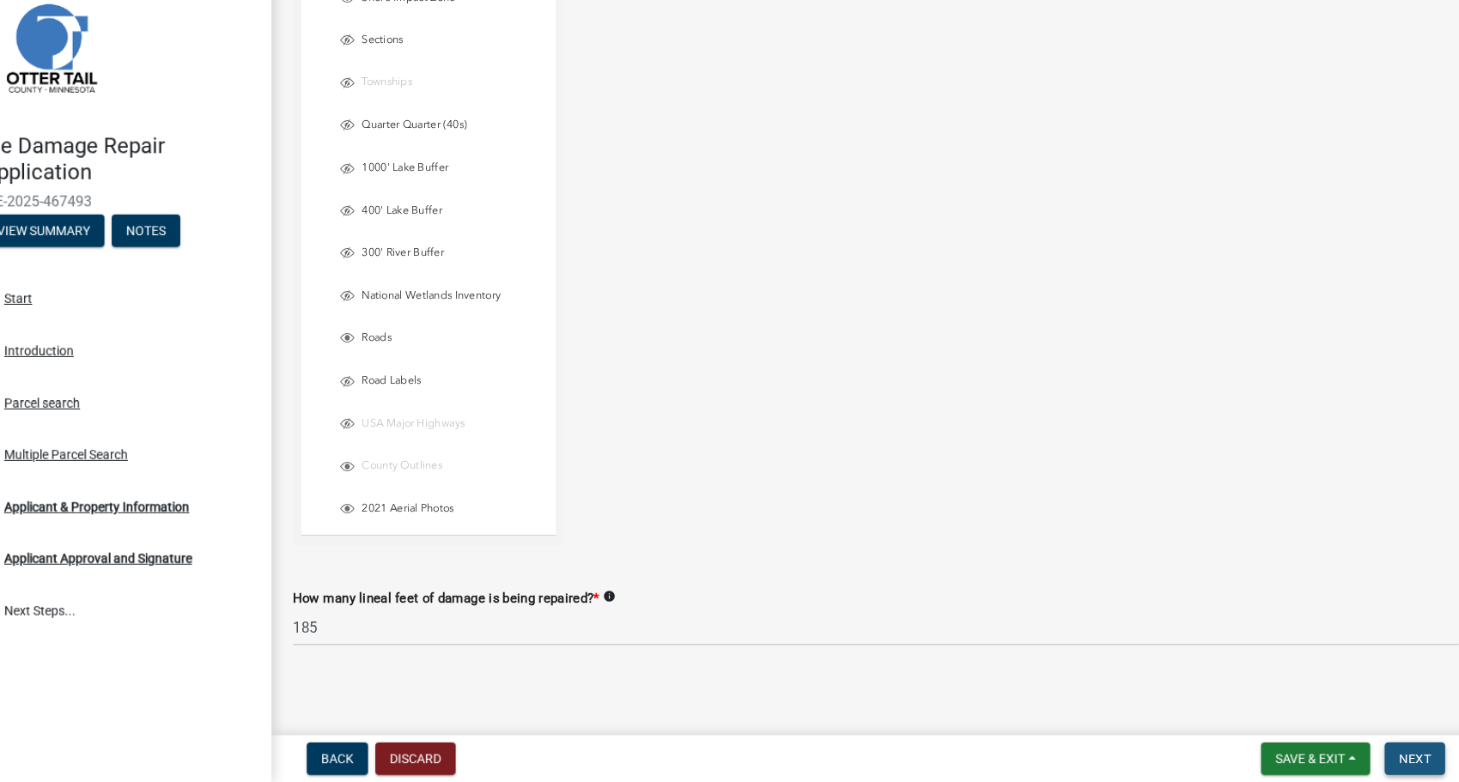
click at [1405, 759] on span "Next" at bounding box center [1397, 760] width 30 height 14
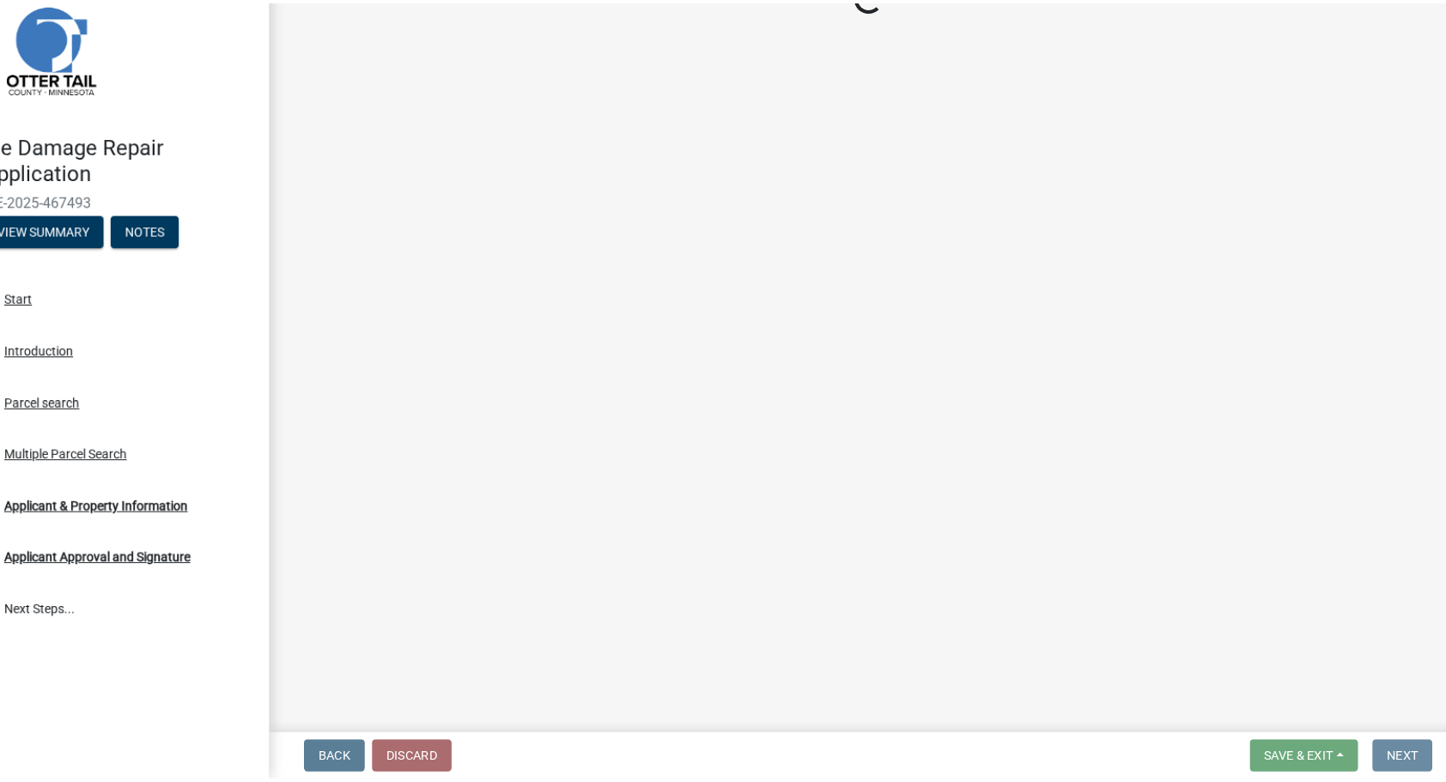
scroll to position [0, 0]
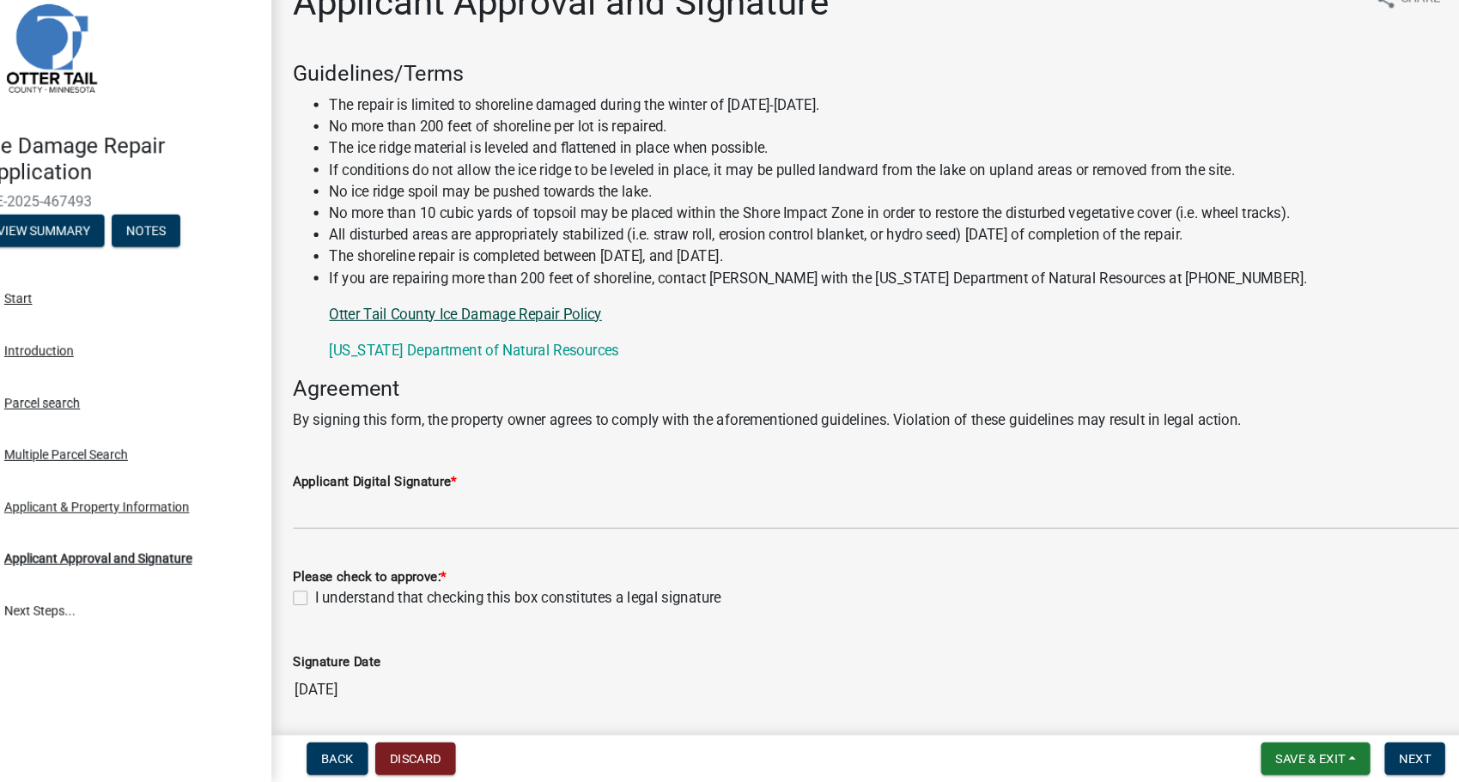
click at [551, 338] on link "Otter Tail County Ice Damage Repair Policy" at bounding box center [493, 337] width 259 height 16
click at [1300, 762] on span "Save & Exit" at bounding box center [1297, 760] width 66 height 14
click at [1275, 711] on button "Save & Exit" at bounding box center [1285, 715] width 137 height 41
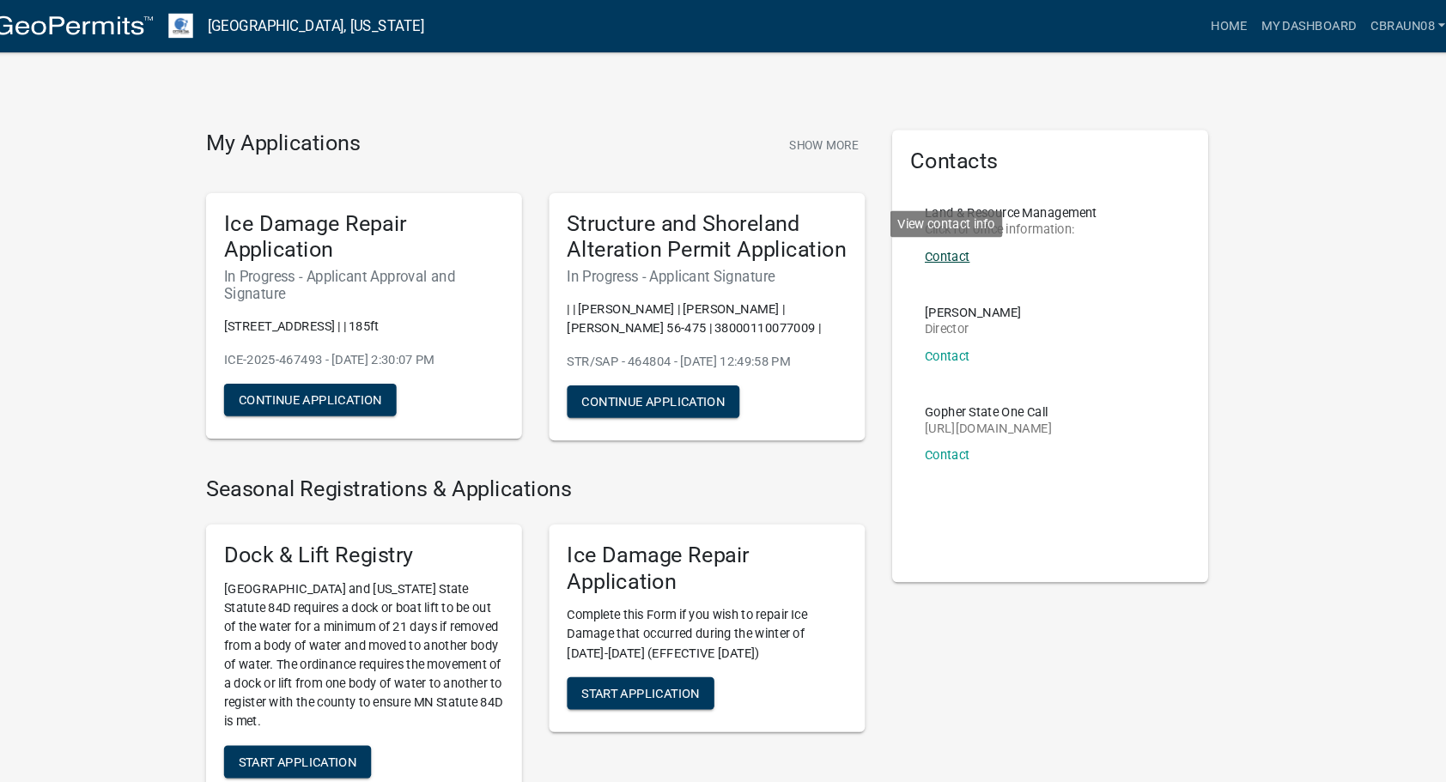
click at [954, 242] on link "Contact" at bounding box center [951, 244] width 43 height 14
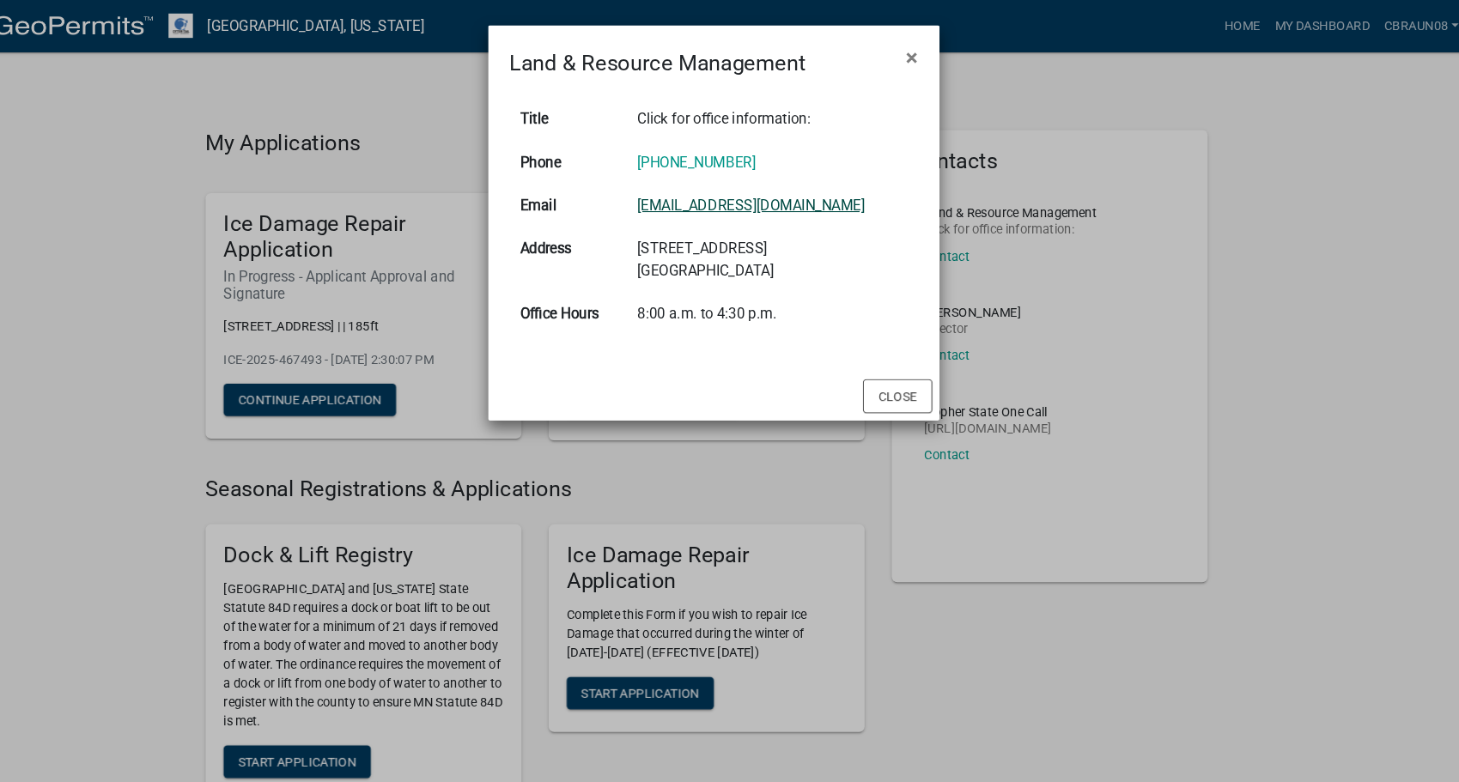
click at [805, 192] on link "[EMAIL_ADDRESS][DOMAIN_NAME]" at bounding box center [765, 195] width 216 height 16
click at [877, 147] on td "[PHONE_NUMBER]" at bounding box center [785, 154] width 277 height 41
click at [919, 53] on span "×" at bounding box center [918, 55] width 11 height 24
